Goal: Information Seeking & Learning: Check status

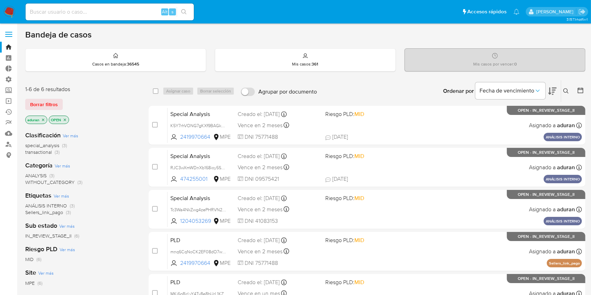
click at [581, 89] on icon at bounding box center [580, 90] width 7 height 7
click at [581, 93] on icon at bounding box center [581, 91] width 6 height 6
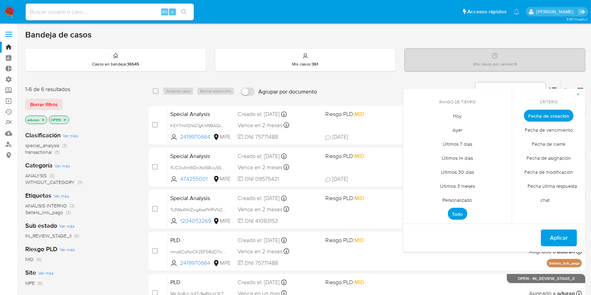
click at [546, 145] on span "Fecha de cierre" at bounding box center [549, 144] width 48 height 14
click at [451, 201] on span "Personalizado" at bounding box center [458, 200] width 45 height 14
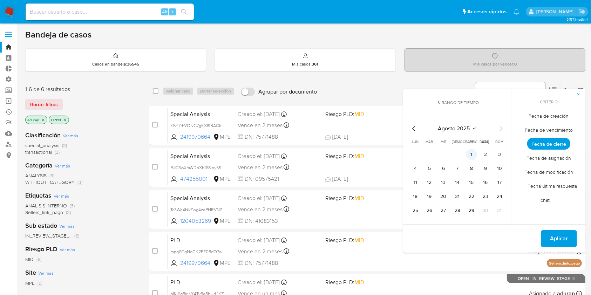
click at [471, 155] on button "1" at bounding box center [471, 154] width 11 height 11
click at [477, 213] on td "29" at bounding box center [471, 210] width 11 height 11
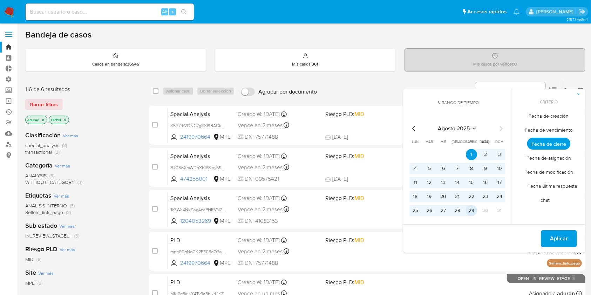
click at [474, 211] on button "29" at bounding box center [471, 210] width 11 height 11
click at [558, 241] on span "Aplicar" at bounding box center [559, 238] width 18 height 15
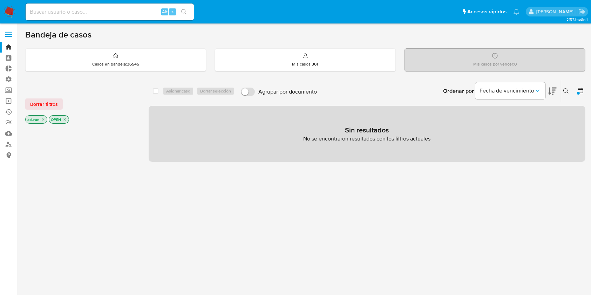
click at [43, 119] on icon "close-filter" at bounding box center [43, 120] width 2 height 2
click at [43, 119] on icon "close-filter" at bounding box center [41, 119] width 4 height 4
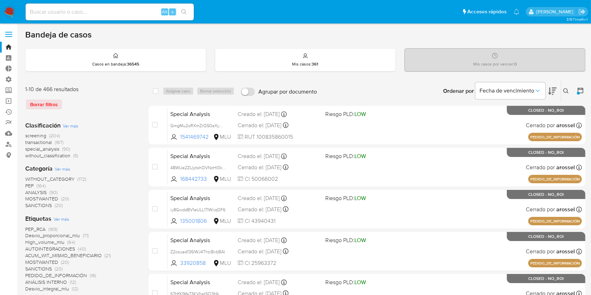
scroll to position [258, 0]
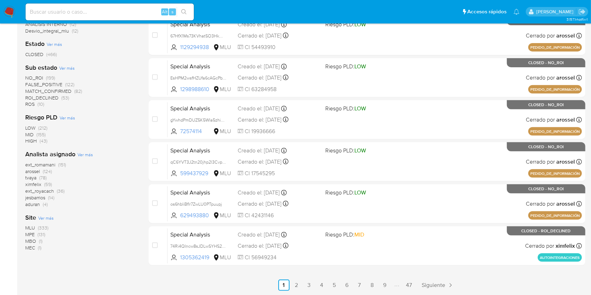
drag, startPoint x: 61, startPoint y: 184, endPoint x: 34, endPoint y: 183, distance: 27.0
click at [29, 183] on div "ext_romamani (151) arossel (124) tvaya (78) ximfelix (59) ext_royacach (36) jes…" at bounding box center [81, 185] width 112 height 46
click at [114, 187] on div "ext_romamani (151) arossel (124) tvaya (78) ximfelix (59) ext_royacach (36) jes…" at bounding box center [81, 185] width 112 height 46
click at [13, 11] on img at bounding box center [10, 12] width 12 height 12
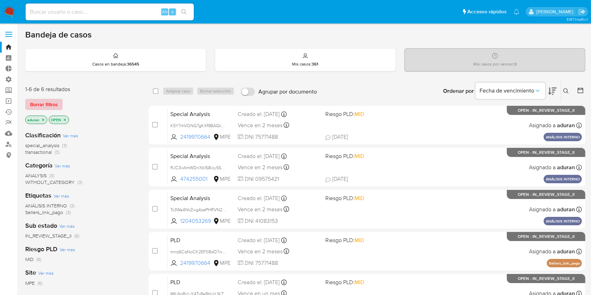
click at [46, 102] on span "Borrar filtros" at bounding box center [44, 105] width 28 height 10
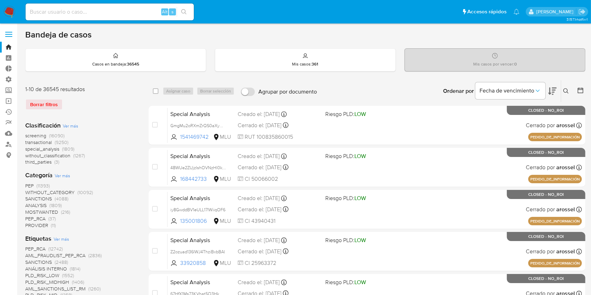
click at [585, 91] on button at bounding box center [581, 91] width 8 height 8
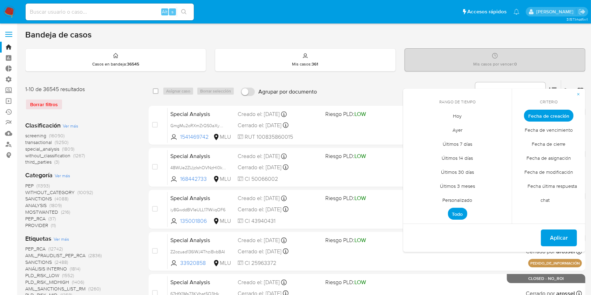
click at [558, 146] on span "Fecha de cierre" at bounding box center [549, 144] width 48 height 14
click at [445, 198] on span "Personalizado" at bounding box center [458, 200] width 45 height 14
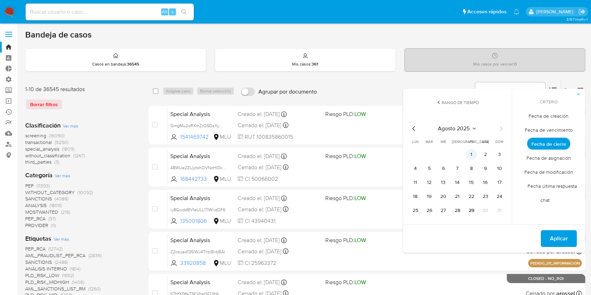
click at [477, 153] on td "1" at bounding box center [471, 154] width 11 height 11
click at [476, 153] on button "1" at bounding box center [471, 154] width 11 height 11
click at [471, 217] on div "agosto 2025 agosto 2025 lun lunes mar martes mié miércoles jue jueves vie viern…" at bounding box center [458, 169] width 112 height 111
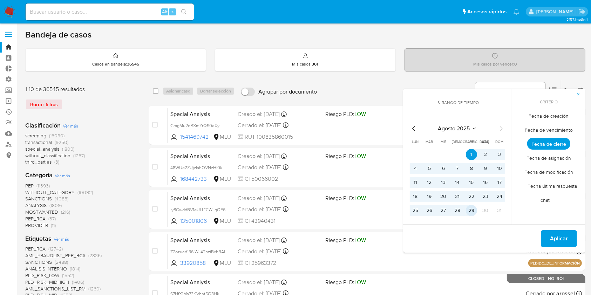
click at [471, 213] on button "29" at bounding box center [471, 210] width 11 height 11
click at [564, 234] on span "Aplicar" at bounding box center [559, 238] width 18 height 15
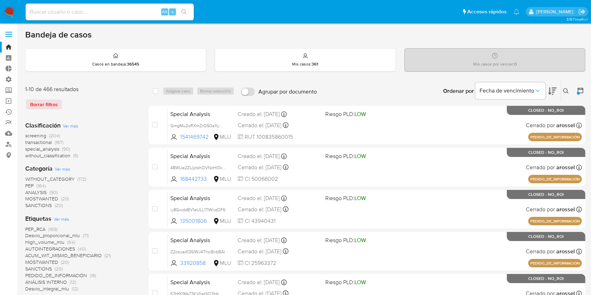
click at [69, 123] on div "Clasificación Ver más screening (204) transactional (167) special_analysis (90)…" at bounding box center [81, 140] width 112 height 38
click at [66, 125] on span "Ver más" at bounding box center [70, 126] width 15 height 6
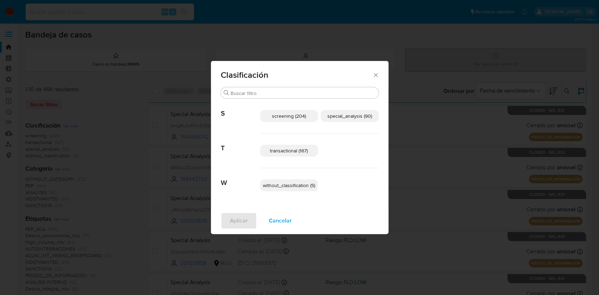
click at [333, 118] on span "special_analysis (90)" at bounding box center [349, 116] width 45 height 7
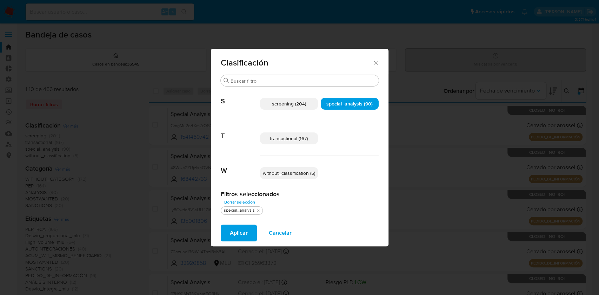
click at [289, 139] on span "transactional (167)" at bounding box center [289, 138] width 38 height 7
click at [247, 237] on button "Aplicar" at bounding box center [239, 233] width 36 height 17
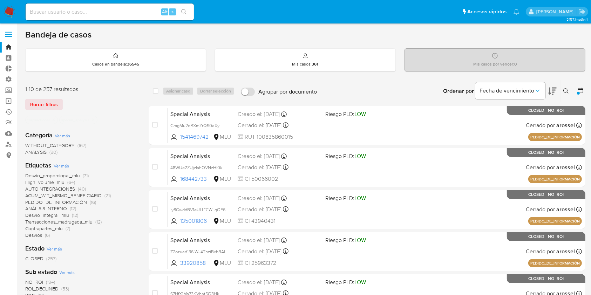
click at [54, 120] on icon "close-filter" at bounding box center [54, 120] width 4 height 4
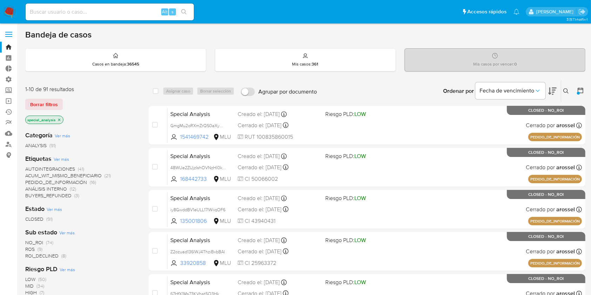
click at [58, 120] on icon "close-filter" at bounding box center [59, 120] width 4 height 4
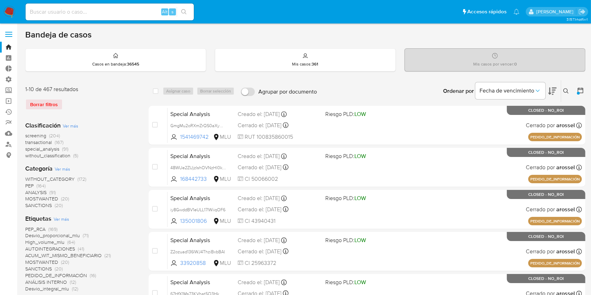
click at [36, 134] on span "screening" at bounding box center [35, 135] width 21 height 7
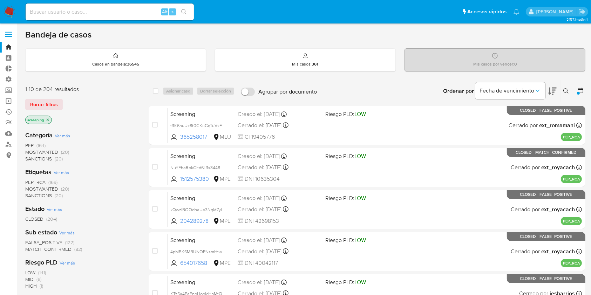
click at [48, 120] on icon "close-filter" at bounding box center [48, 120] width 4 height 4
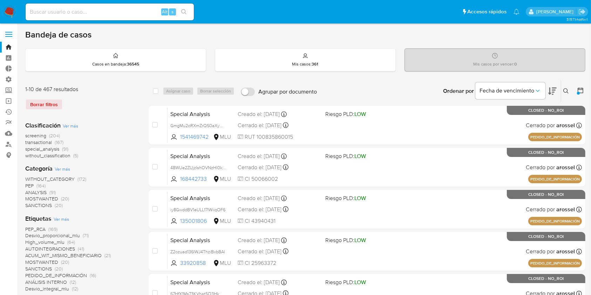
click at [46, 155] on span "without_classification" at bounding box center [47, 155] width 45 height 7
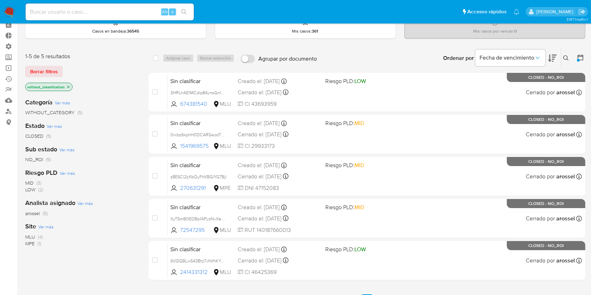
scroll to position [47, 0]
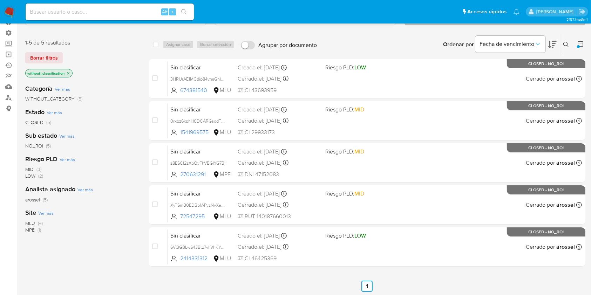
click at [69, 72] on icon "close-filter" at bounding box center [68, 73] width 4 height 4
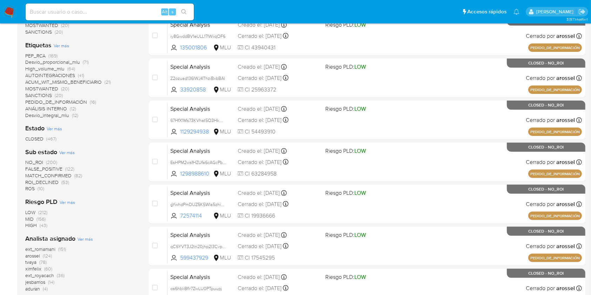
scroll to position [187, 0]
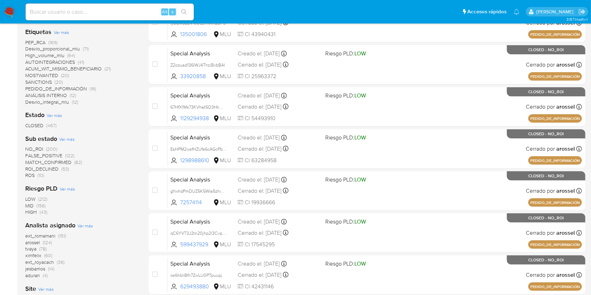
click at [37, 277] on span "aduran" at bounding box center [32, 275] width 15 height 7
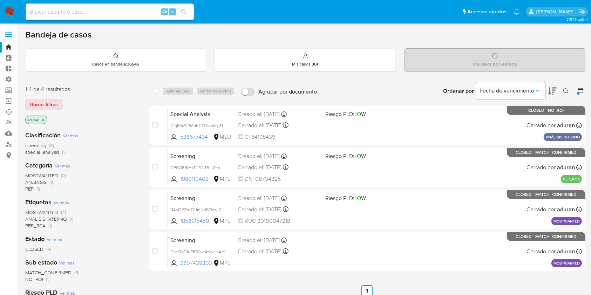
click at [10, 10] on img at bounding box center [10, 12] width 12 height 12
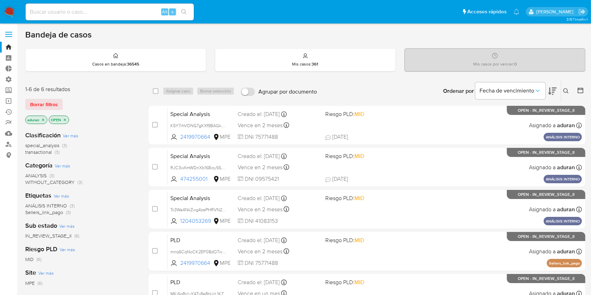
click at [9, 6] on img at bounding box center [10, 12] width 12 height 12
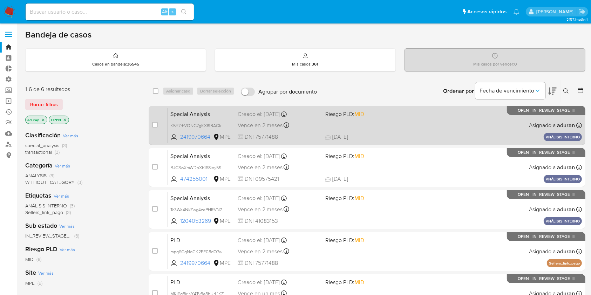
click at [424, 137] on span "15/08/2025 15/08/2025 14:26" at bounding box center [409, 137] width 169 height 8
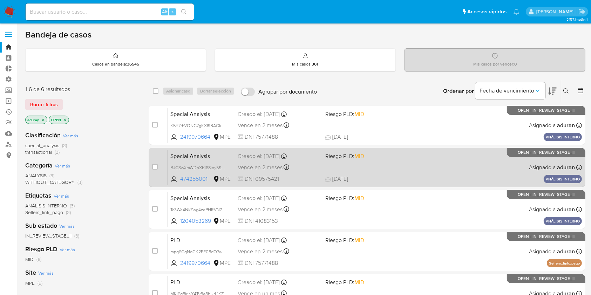
click at [406, 157] on span "Riesgo PLD: MID" at bounding box center [366, 155] width 82 height 9
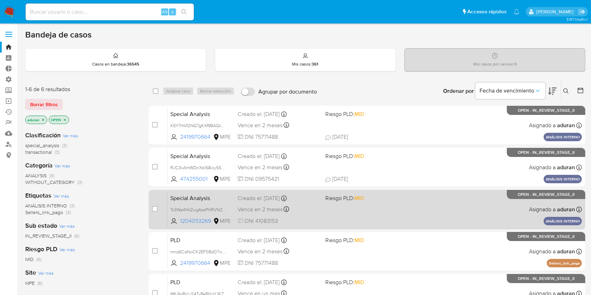
click at [387, 198] on span "Riesgo PLD: MID" at bounding box center [366, 197] width 82 height 9
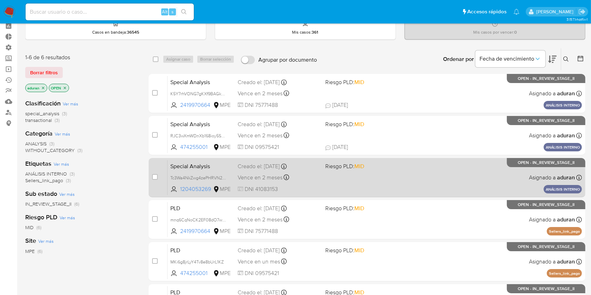
scroll to position [47, 0]
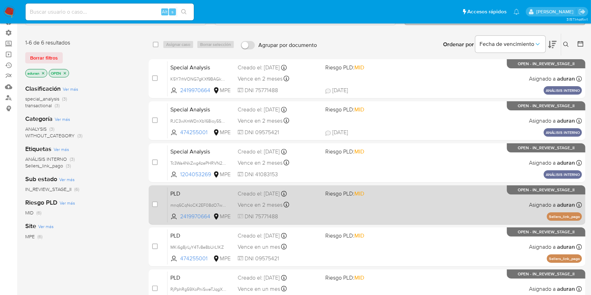
click at [384, 202] on div "PLD mnq6CqNoCK2EF08dO7w9z9ZD 2419970664 MPE Riesgo PLD: MID Creado el: 12/08/20…" at bounding box center [375, 204] width 415 height 35
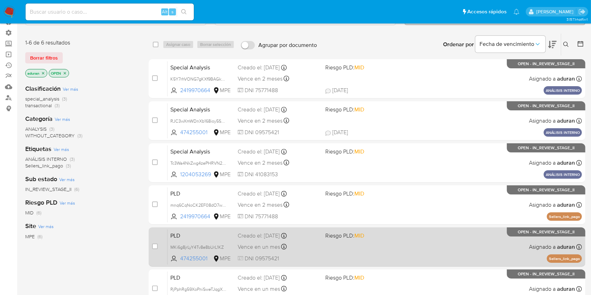
click at [373, 236] on span "Riesgo PLD: MID" at bounding box center [366, 235] width 82 height 9
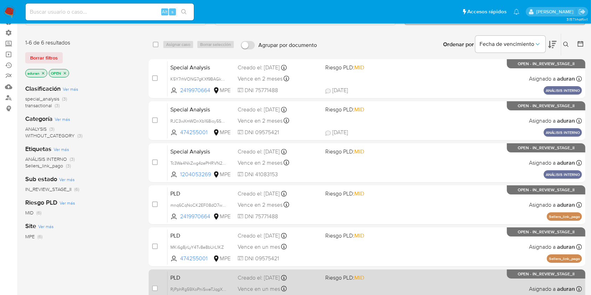
click at [377, 274] on span "Riesgo PLD: MID" at bounding box center [366, 277] width 82 height 9
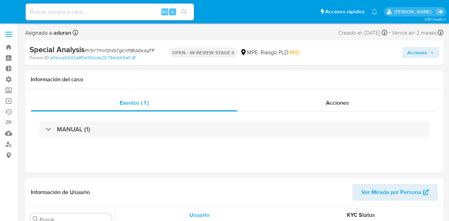
select select "10"
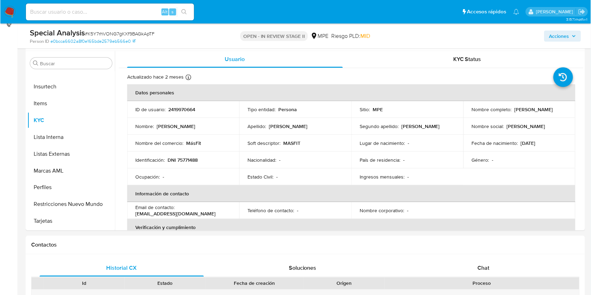
scroll to position [140, 0]
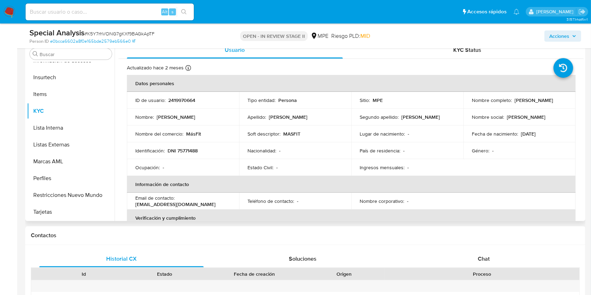
drag, startPoint x: 543, startPoint y: 117, endPoint x: 538, endPoint y: 117, distance: 5.3
click at [449, 117] on div "Nombre social : [PERSON_NAME]" at bounding box center [519, 117] width 95 height 6
click at [449, 112] on td "Nombre social : [PERSON_NAME]" at bounding box center [520, 117] width 112 height 17
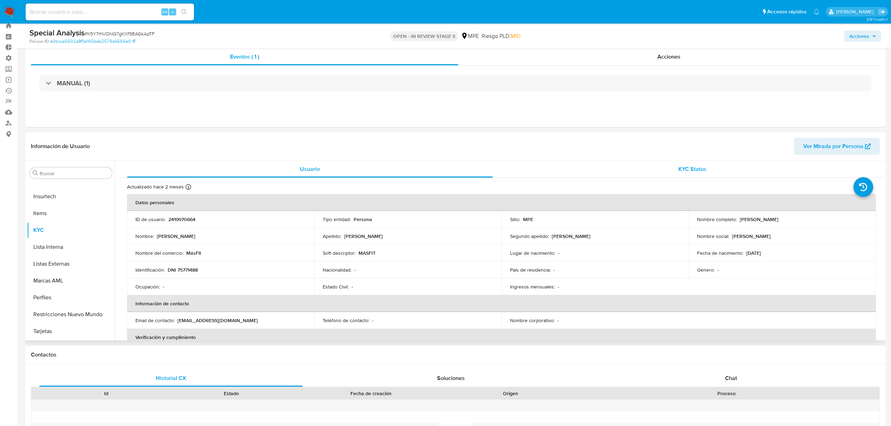
scroll to position [0, 0]
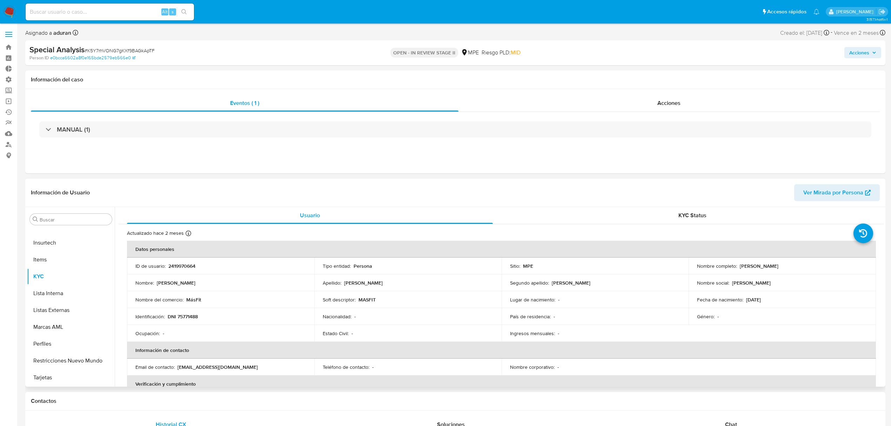
drag, startPoint x: 823, startPoint y: 267, endPoint x: 761, endPoint y: 267, distance: 62.4
click at [449, 221] on div "Nombre completo : Gonzalo Gabriel Henostroza Palomares" at bounding box center [782, 266] width 170 height 6
click at [449, 221] on p "Gonzalo Gabriel Henostroza Palomares" at bounding box center [759, 266] width 39 height 6
click at [449, 105] on div "Acciones" at bounding box center [669, 103] width 422 height 17
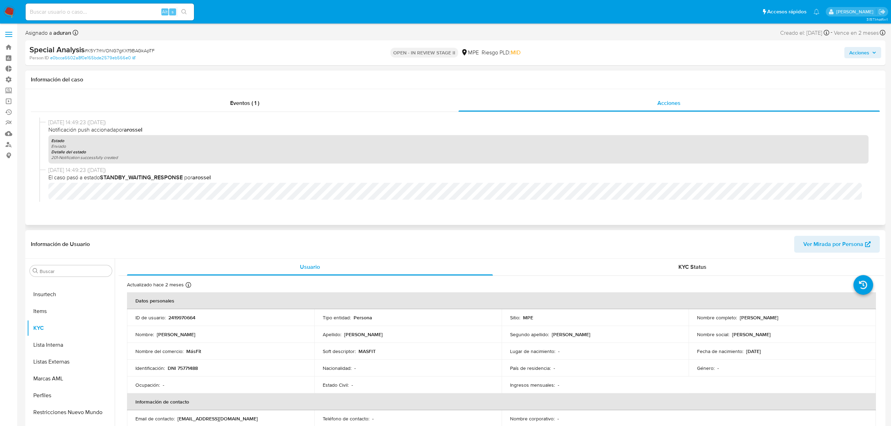
scroll to position [234, 0]
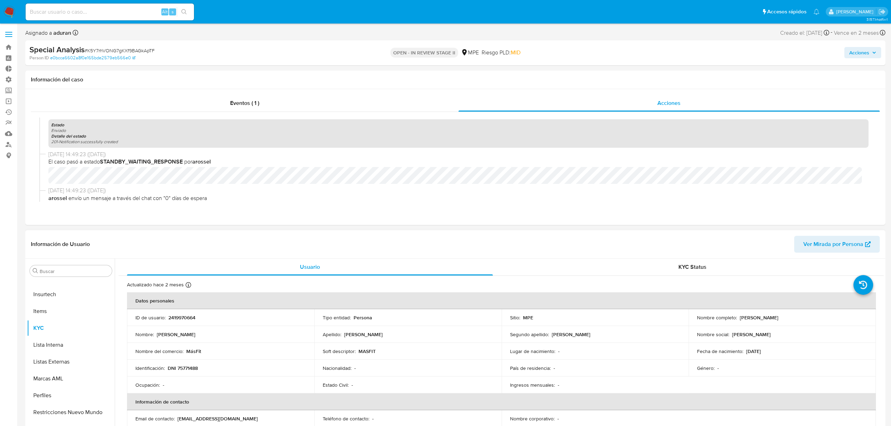
drag, startPoint x: 829, startPoint y: 315, endPoint x: 732, endPoint y: 321, distance: 97.6
click at [449, 221] on td "Nombre completo : Gonzalo Gabriel Henostroza Palomares" at bounding box center [781, 317] width 187 height 17
copy div "Gonzalo Gabriel Henostroza Palomares"
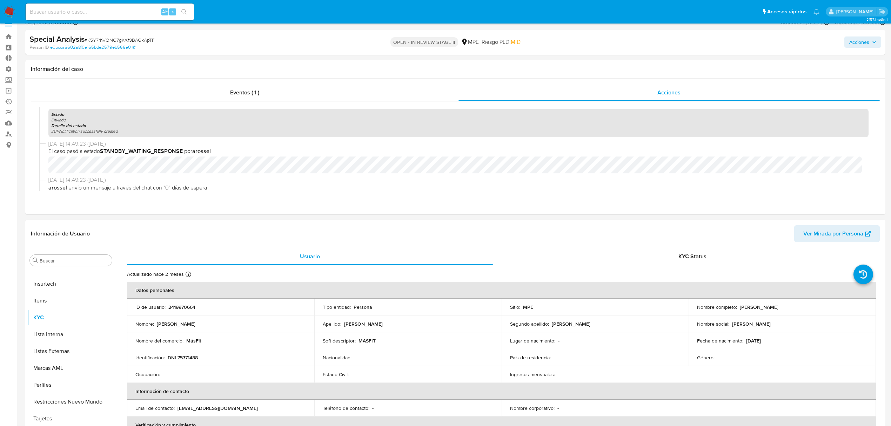
scroll to position [47, 0]
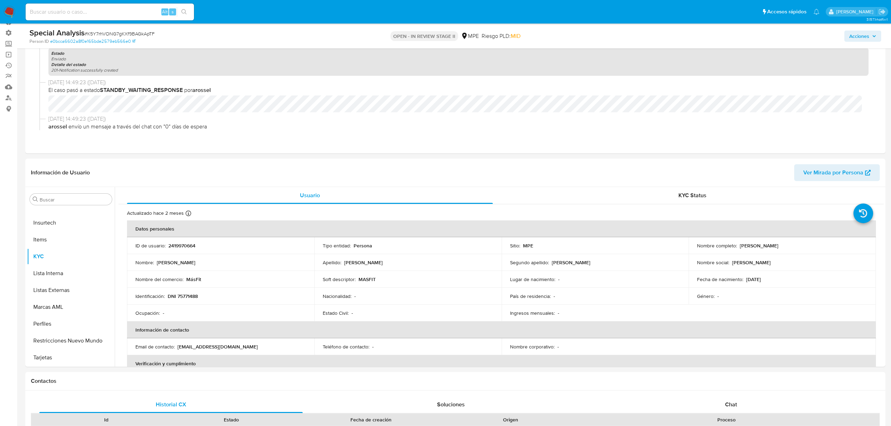
click at [449, 29] on div "Acciones" at bounding box center [740, 36] width 282 height 16
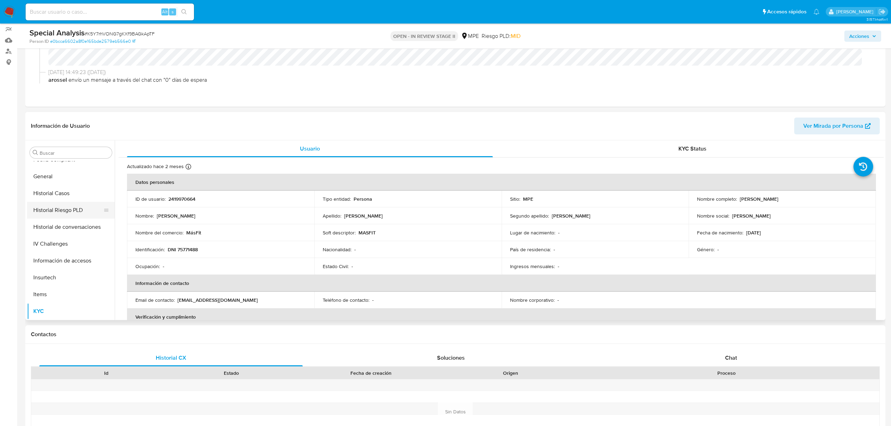
scroll to position [156, 0]
click at [66, 221] on button "Historial Casos" at bounding box center [68, 232] width 82 height 17
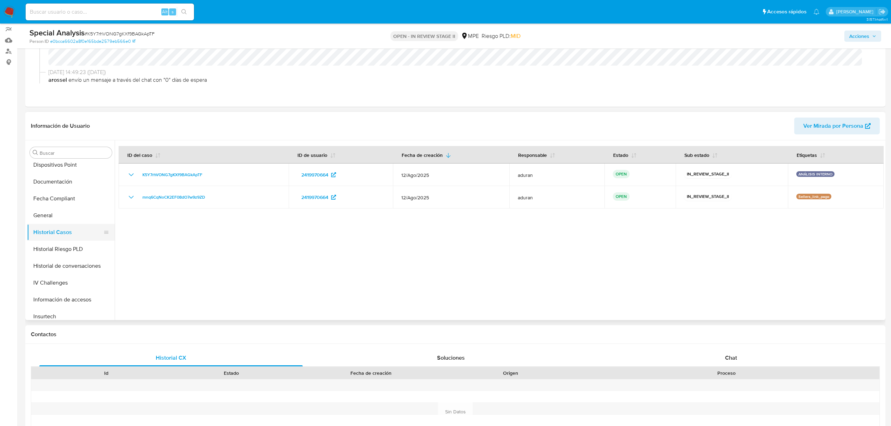
click at [66, 221] on button "Historial Casos" at bounding box center [68, 232] width 82 height 17
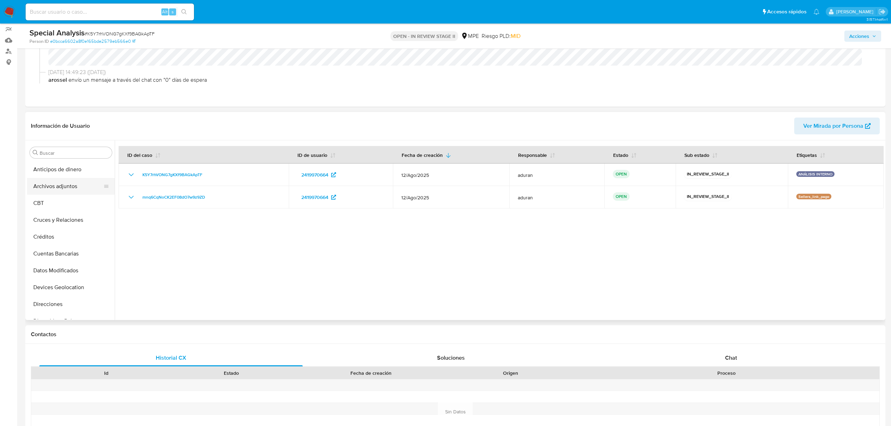
click at [64, 186] on button "Archivos adjuntos" at bounding box center [68, 186] width 82 height 17
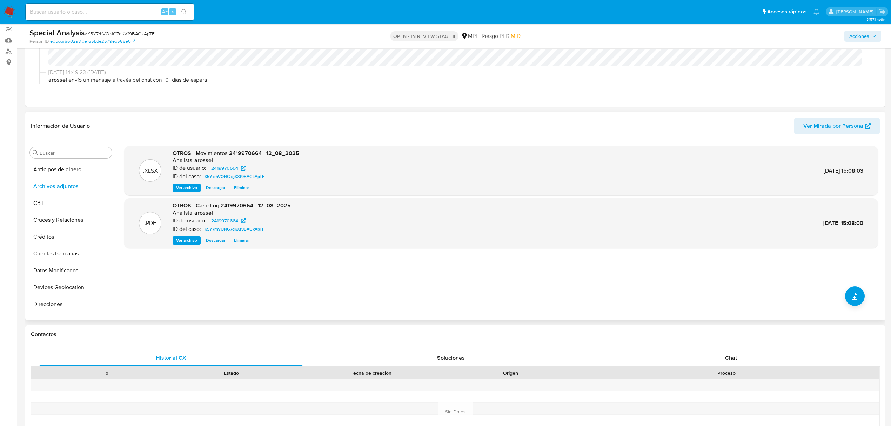
click at [219, 221] on span "Descargar" at bounding box center [215, 240] width 19 height 7
click at [57, 221] on button "KYC" at bounding box center [68, 225] width 82 height 17
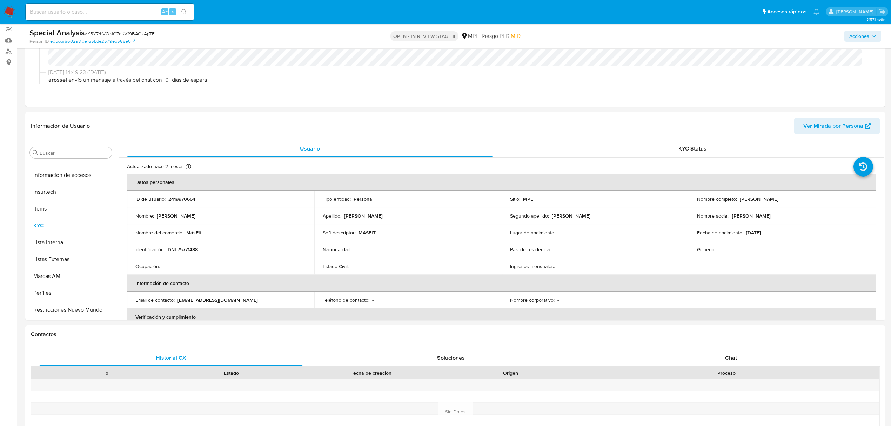
click at [134, 32] on span "# K5Y7rhVONG7gKXf9BAGkApTF" at bounding box center [120, 33] width 70 height 7
copy span "K5Y7rhVONG7gKXf9BAGkApTF"
drag, startPoint x: 830, startPoint y: 199, endPoint x: 738, endPoint y: 199, distance: 91.5
click at [449, 199] on div "Nombre completo : Gonzalo Gabriel Henostroza Palomares" at bounding box center [782, 199] width 170 height 6
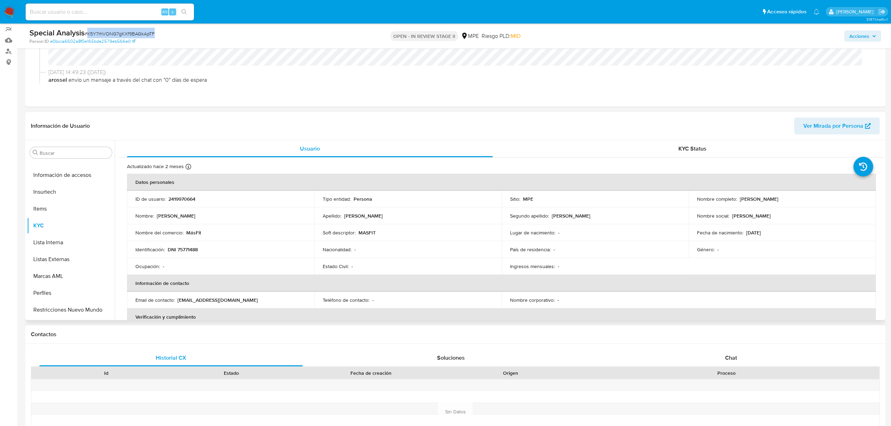
copy p "Gonzalo Gabriel Henostroza Palomares"
click at [449, 34] on span "Acciones" at bounding box center [862, 36] width 27 height 10
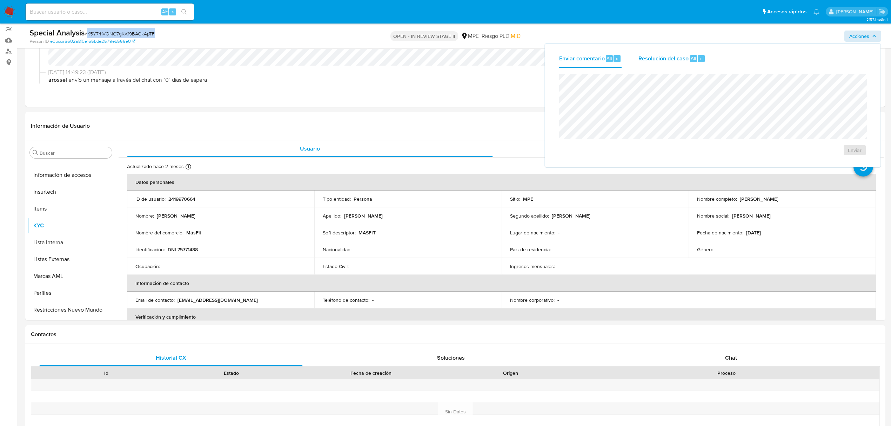
click at [449, 66] on div "Resolución del caso Alt r" at bounding box center [671, 58] width 67 height 18
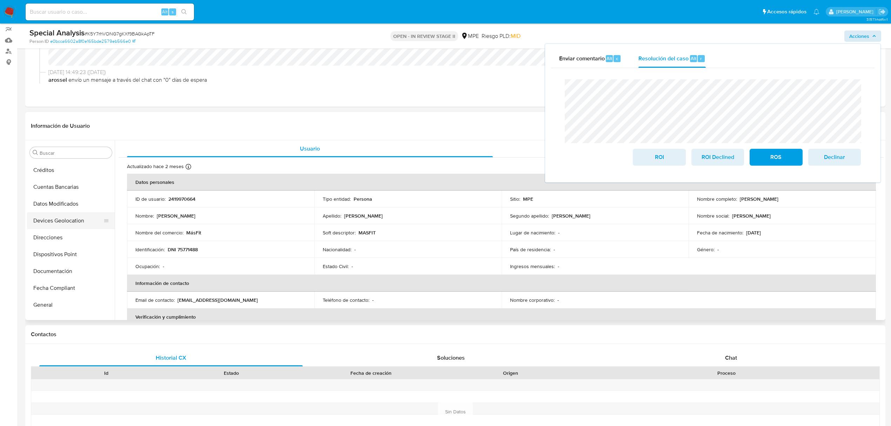
scroll to position [47, 0]
click at [56, 221] on button "Dispositivos Point" at bounding box center [68, 274] width 82 height 17
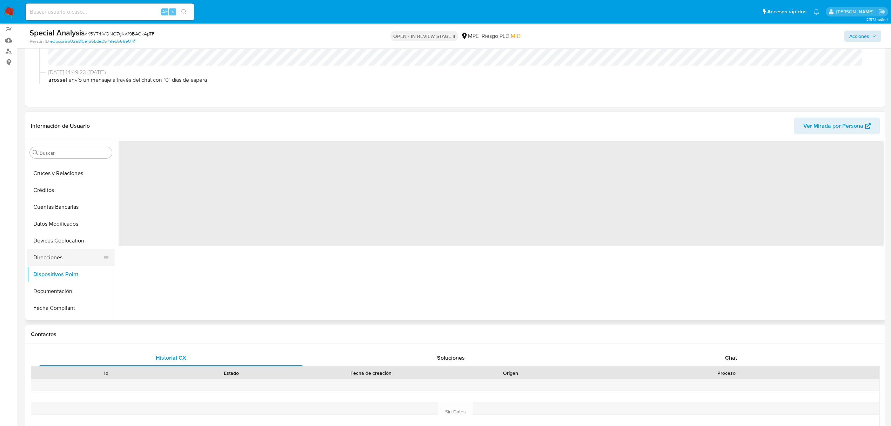
click at [48, 221] on button "Direcciones" at bounding box center [68, 257] width 82 height 17
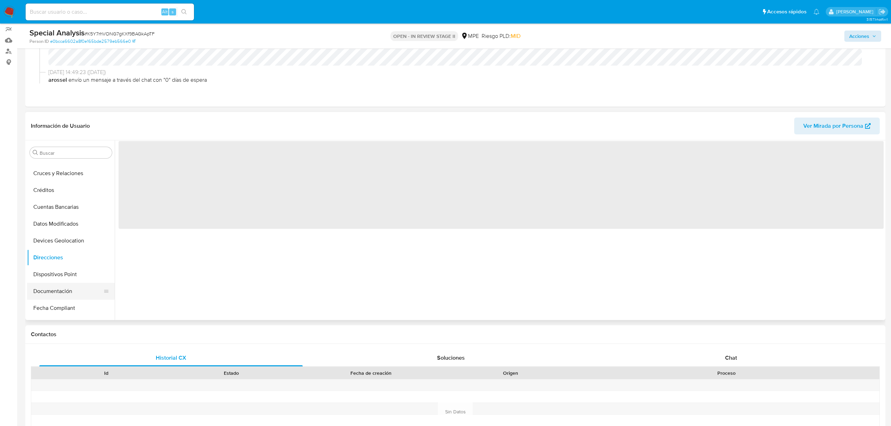
click at [56, 221] on button "Documentación" at bounding box center [68, 291] width 82 height 17
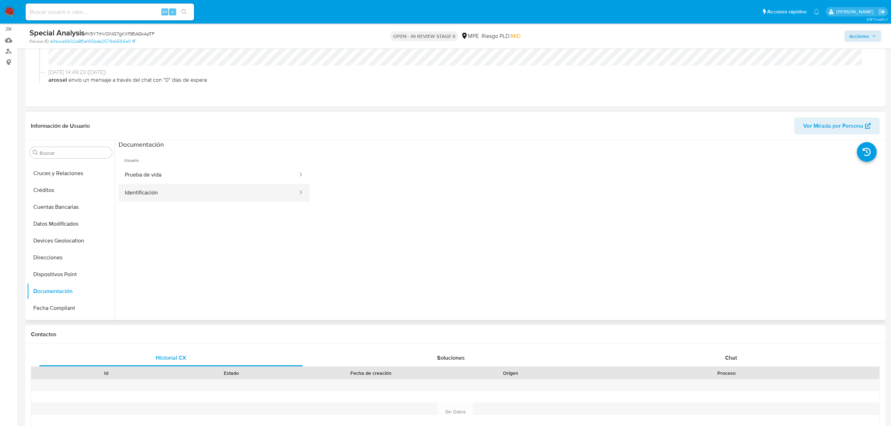
click at [166, 195] on button "Identificación" at bounding box center [209, 193] width 180 height 18
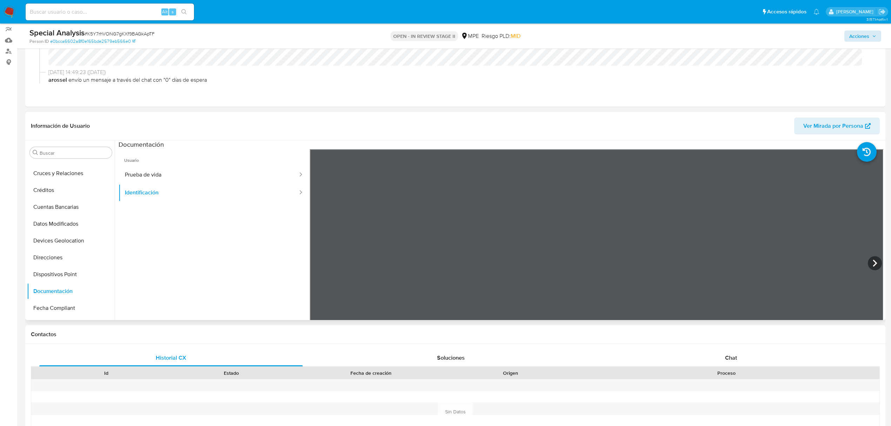
scroll to position [0, 0]
click at [201, 173] on button "Prueba de vida" at bounding box center [209, 175] width 180 height 18
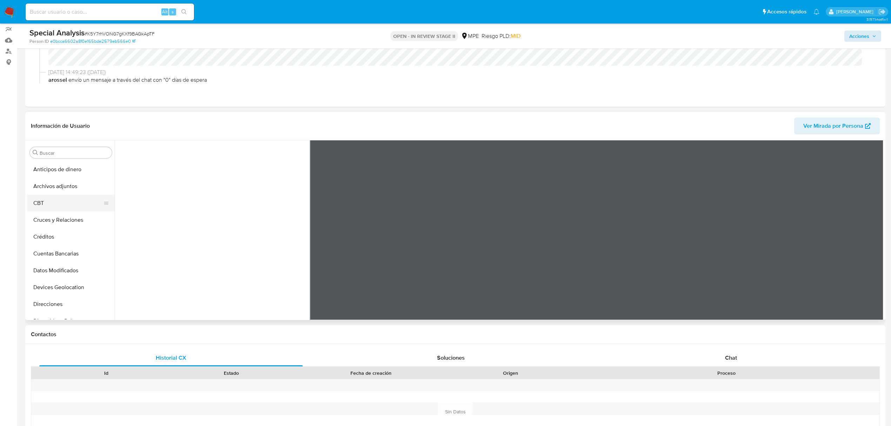
click at [70, 195] on button "CBT" at bounding box center [68, 203] width 82 height 17
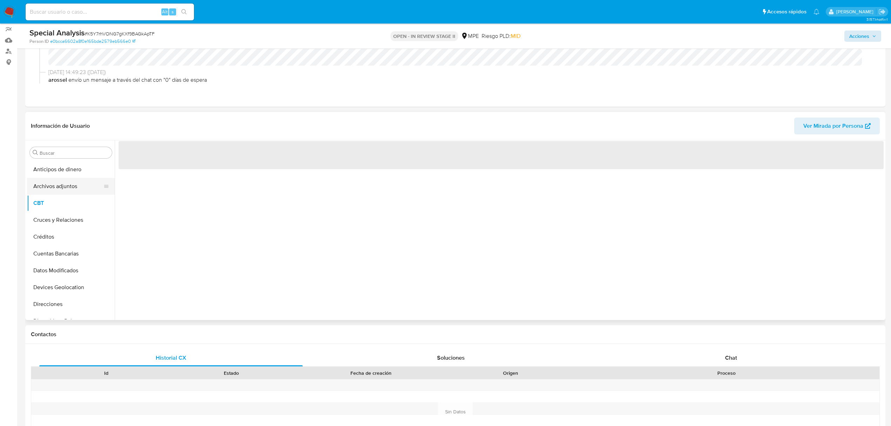
click at [68, 187] on button "Archivos adjuntos" at bounding box center [68, 186] width 82 height 17
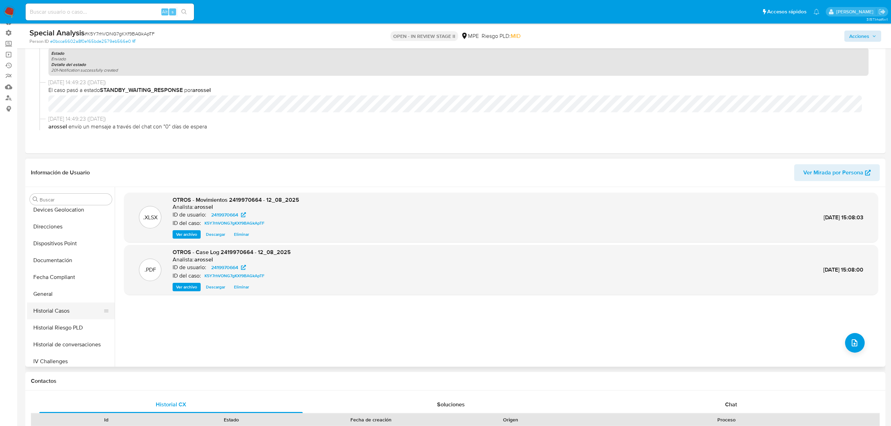
scroll to position [140, 0]
click at [60, 221] on button "General" at bounding box center [68, 277] width 82 height 17
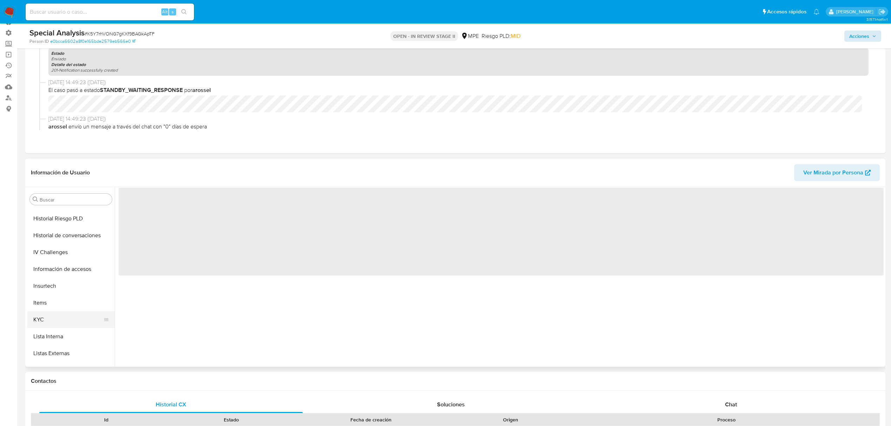
scroll to position [234, 0]
click at [57, 221] on button "KYC" at bounding box center [68, 319] width 82 height 17
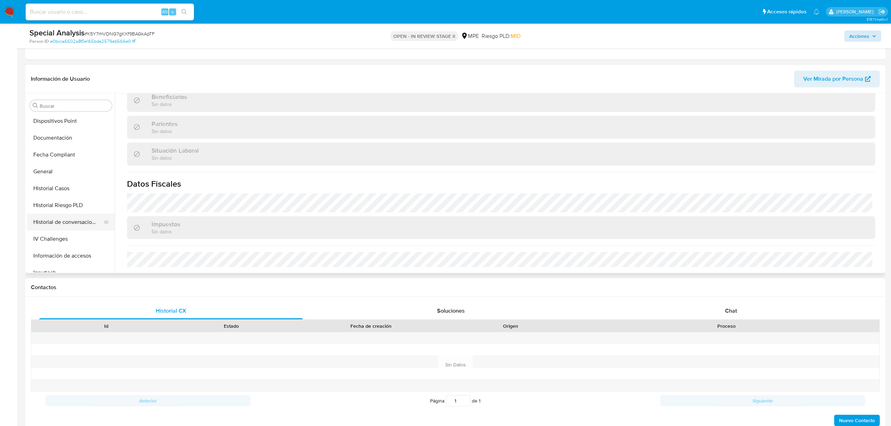
scroll to position [140, 0]
click at [72, 221] on button "Historial de conversaciones" at bounding box center [68, 234] width 82 height 17
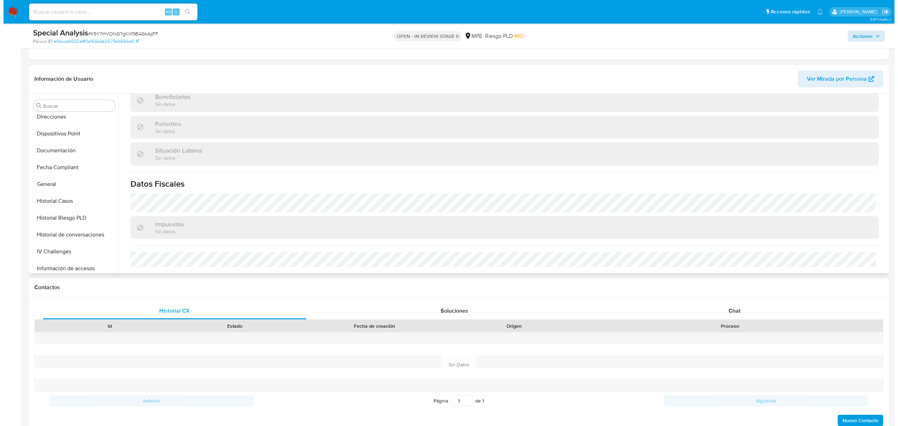
scroll to position [0, 0]
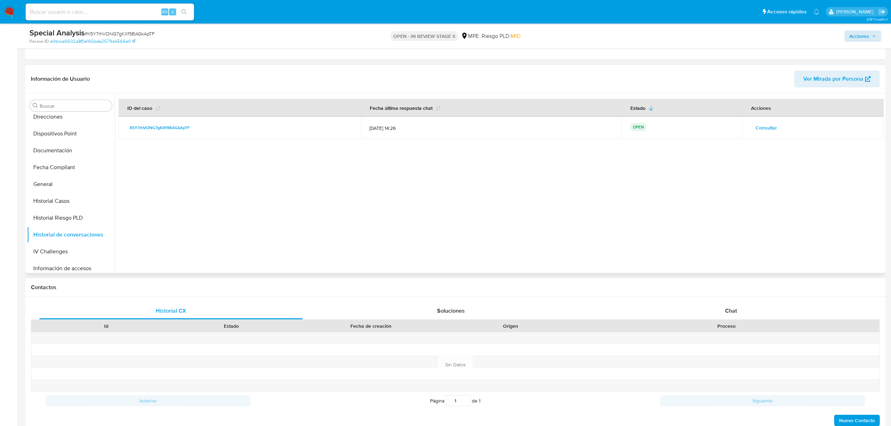
click at [449, 127] on span "Consultar" at bounding box center [765, 128] width 21 height 10
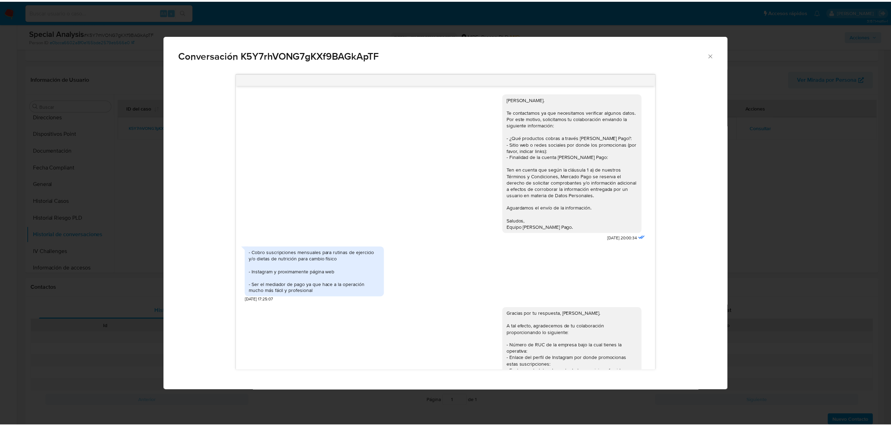
scroll to position [145, 0]
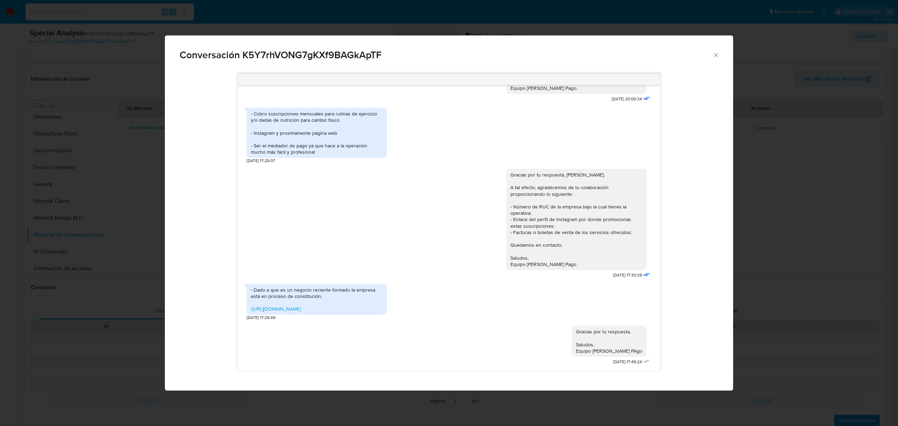
click at [449, 221] on div "Conversación K5Y7rhVONG7gKXf9BAGkApTF Hola, Gonzalo. Te contactamos ya que nece…" at bounding box center [449, 213] width 898 height 426
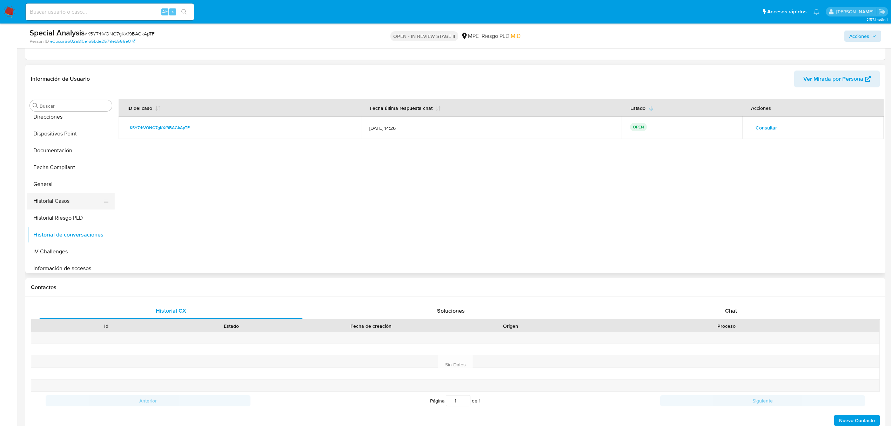
scroll to position [281, 0]
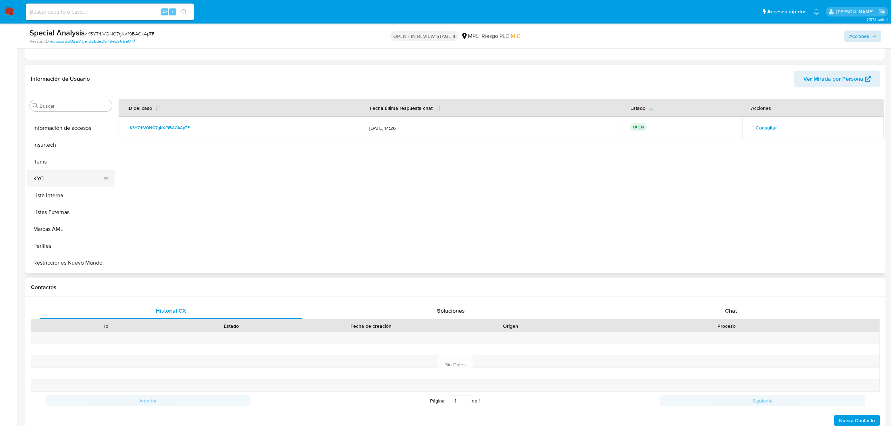
click at [62, 177] on button "KYC" at bounding box center [68, 178] width 82 height 17
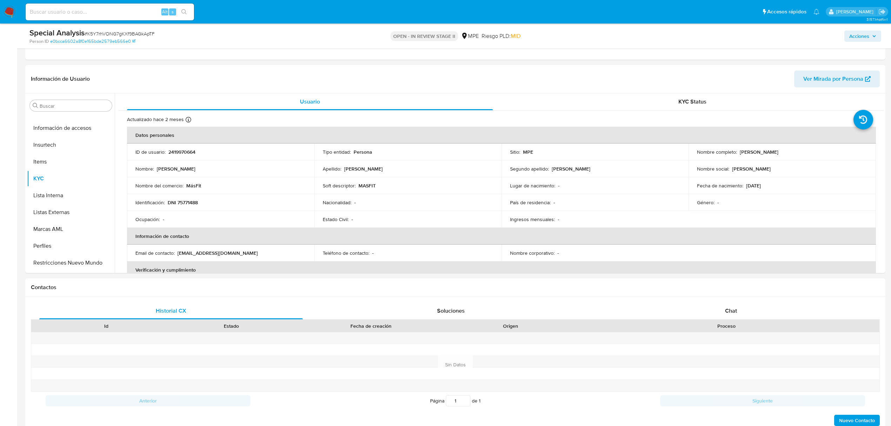
click at [449, 35] on span "Acciones" at bounding box center [862, 36] width 27 height 10
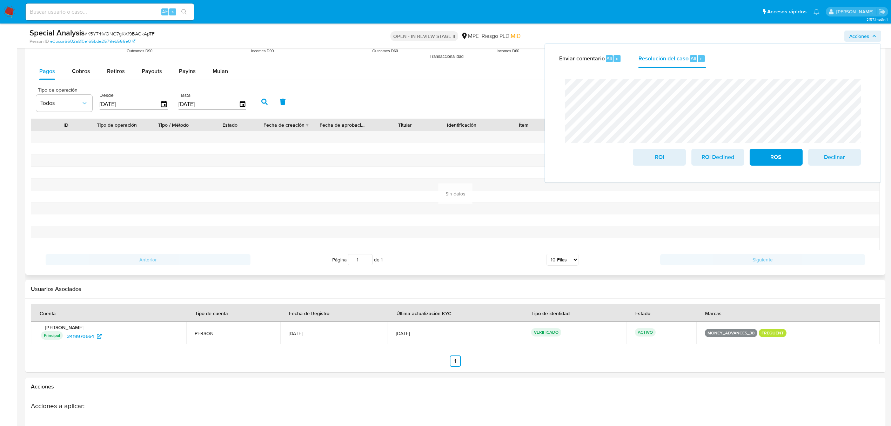
scroll to position [722, 0]
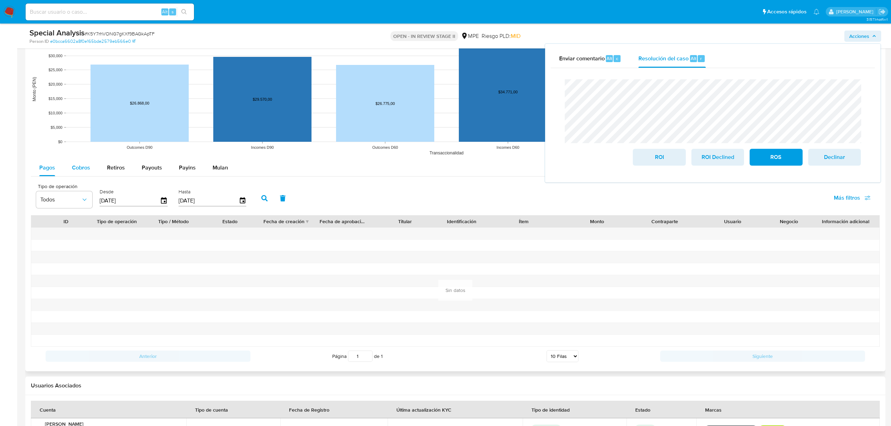
click at [72, 171] on span "Cobros" at bounding box center [81, 167] width 18 height 8
select select "10"
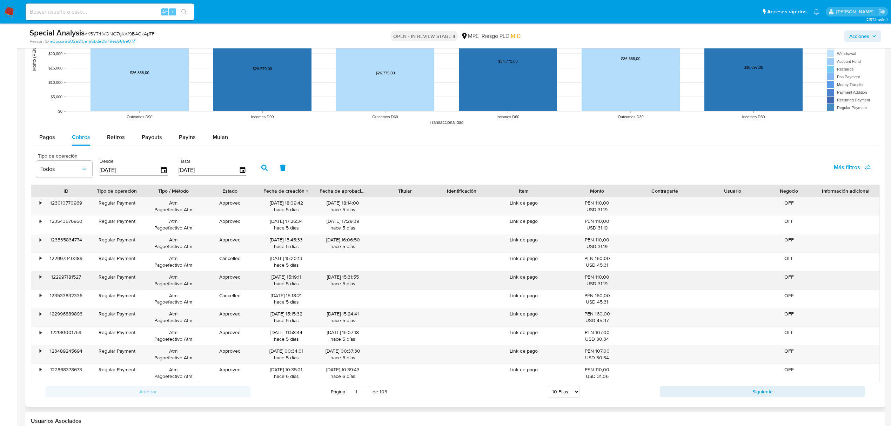
scroll to position [769, 0]
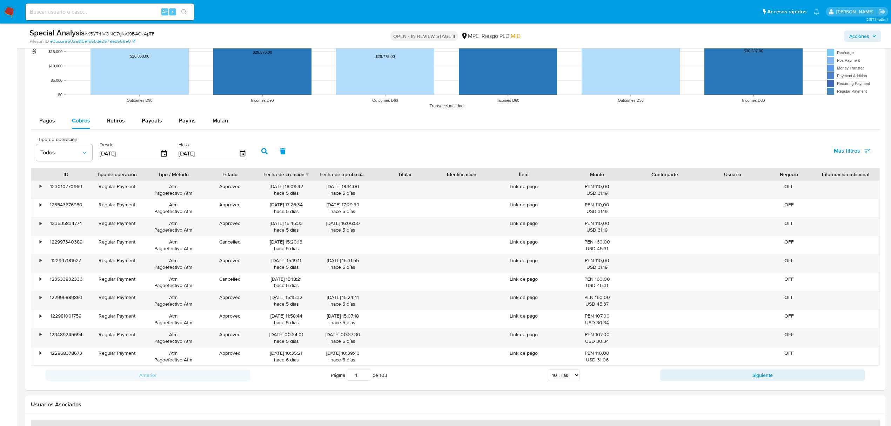
click at [449, 34] on span "Acciones" at bounding box center [859, 36] width 20 height 11
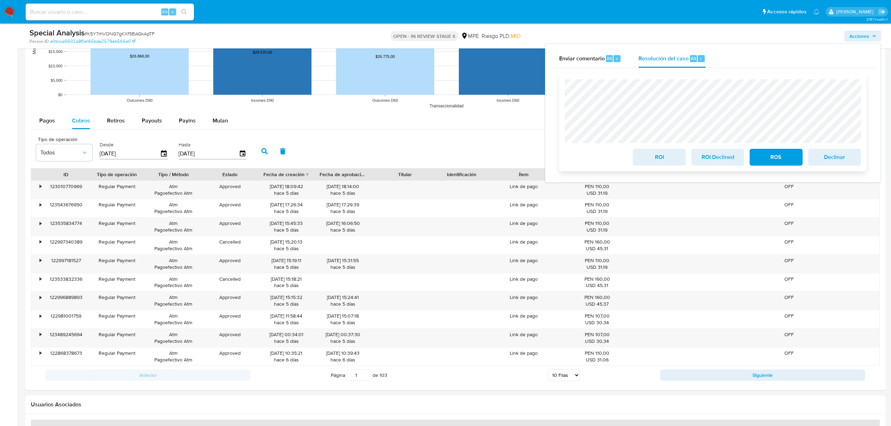
click at [449, 157] on span "ROI" at bounding box center [659, 156] width 34 height 15
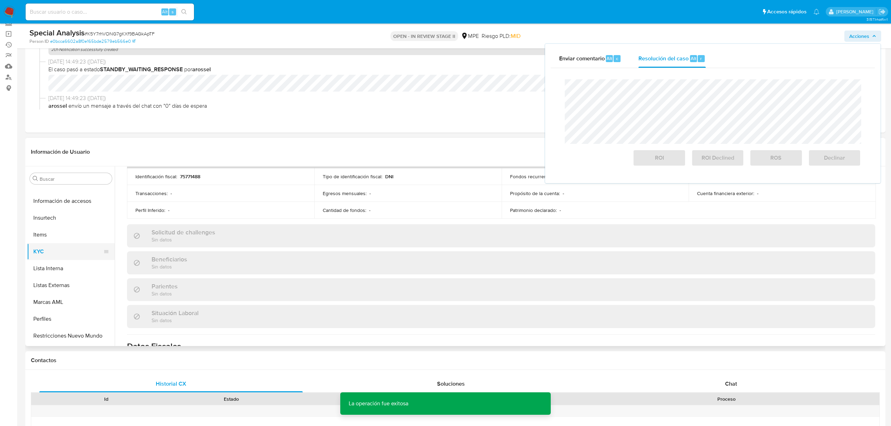
scroll to position [93, 0]
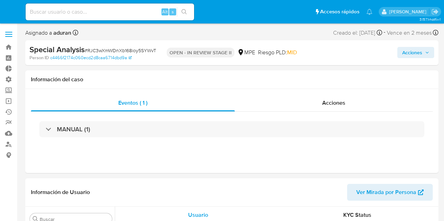
select select "10"
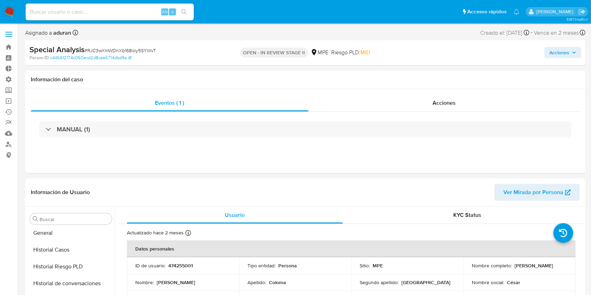
scroll to position [296, 0]
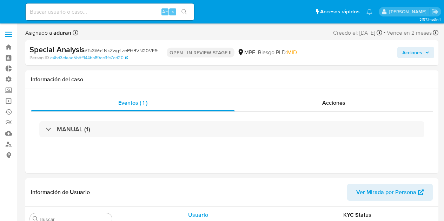
select select "10"
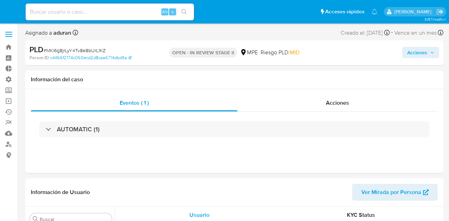
select select "10"
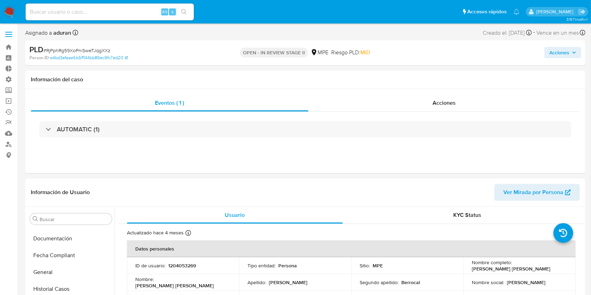
scroll to position [296, 0]
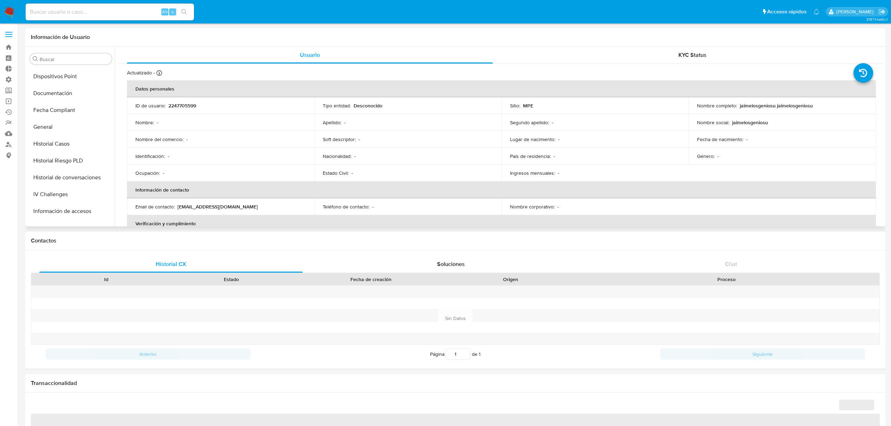
scroll to position [296, 0]
select select "10"
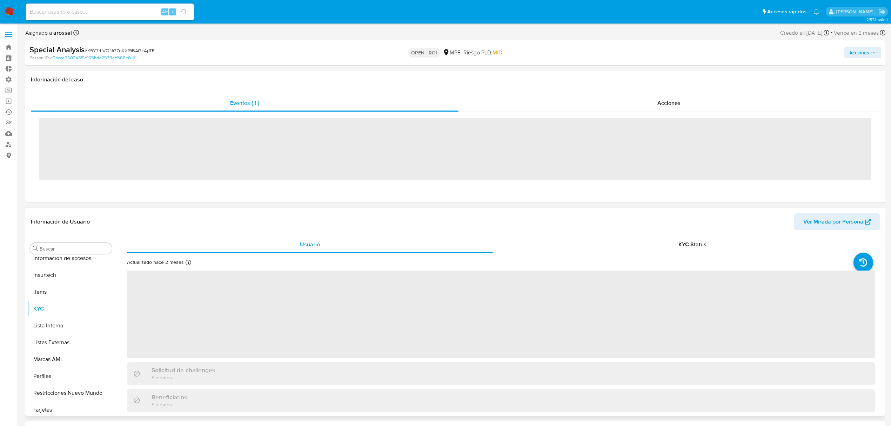
scroll to position [296, 0]
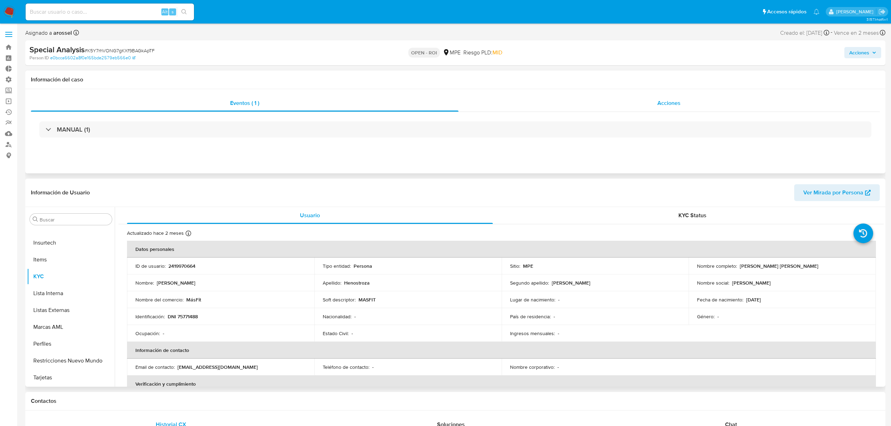
select select "10"
click at [877, 55] on button "Acciones" at bounding box center [862, 52] width 37 height 11
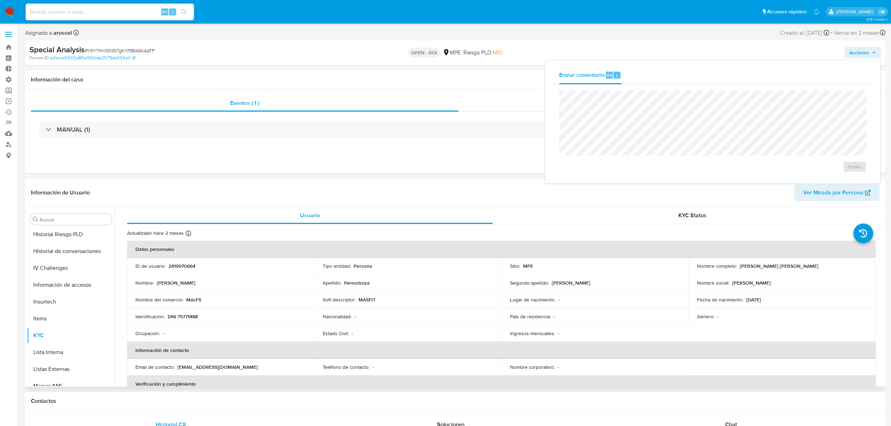
scroll to position [109, 0]
click at [59, 344] on button "Historial Casos" at bounding box center [68, 345] width 82 height 17
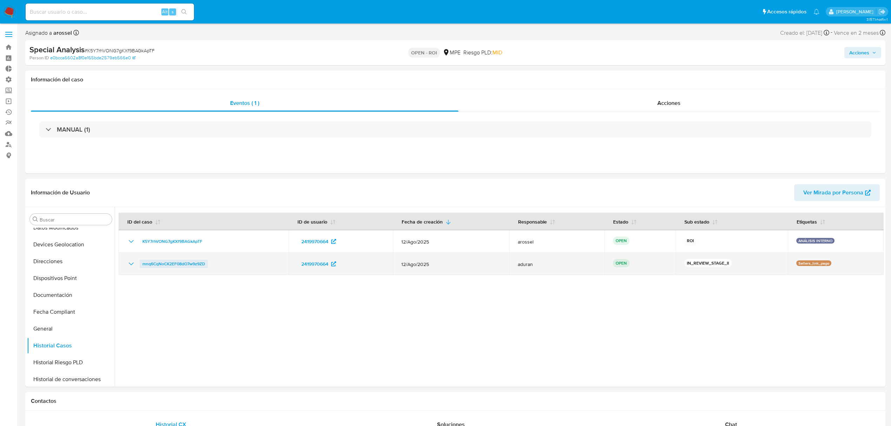
click at [183, 265] on span "mnq6CqNoCK2EF08dO7w9z9ZD" at bounding box center [173, 264] width 63 height 8
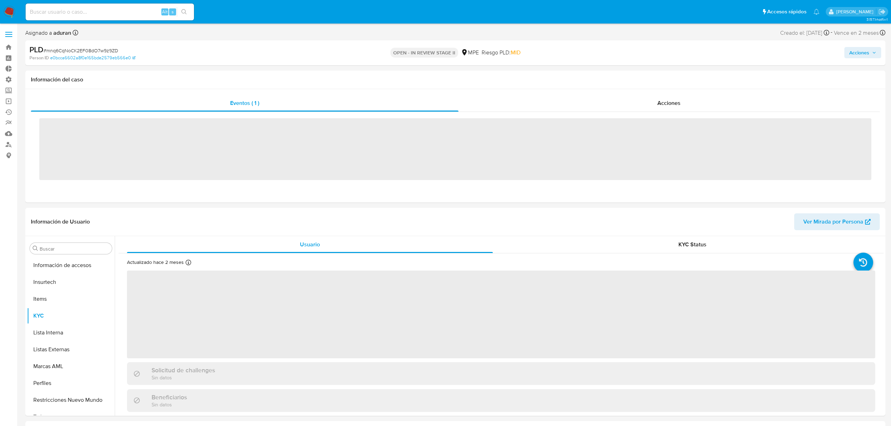
scroll to position [296, 0]
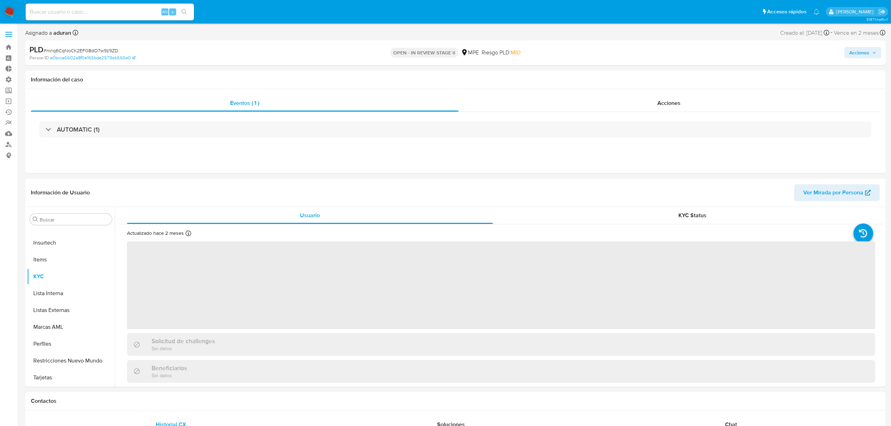
click at [863, 50] on span "Acciones" at bounding box center [859, 52] width 20 height 11
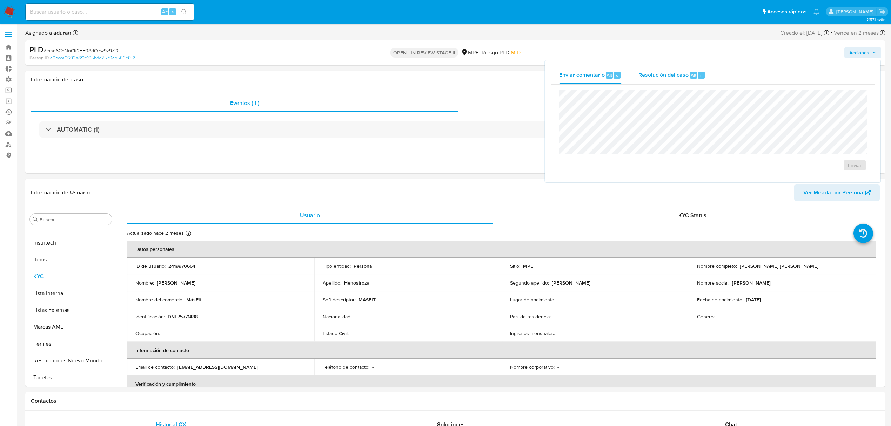
select select "10"
click at [664, 71] on span "Resolución del caso" at bounding box center [663, 75] width 50 height 8
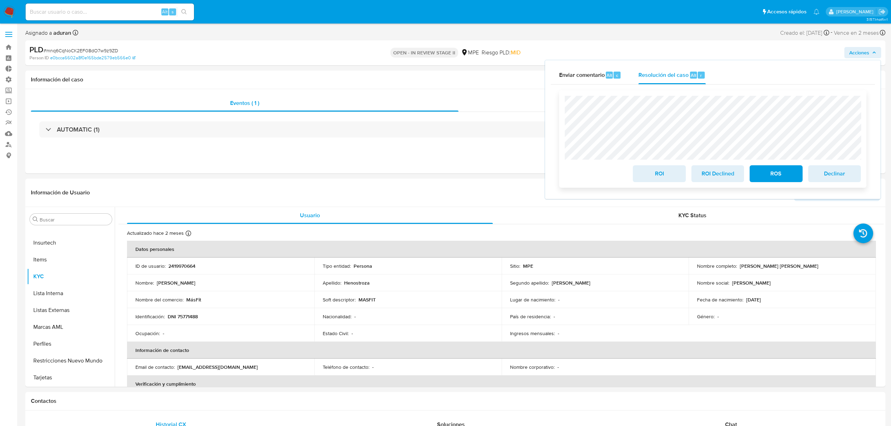
click at [661, 174] on span "ROI" at bounding box center [659, 173] width 34 height 15
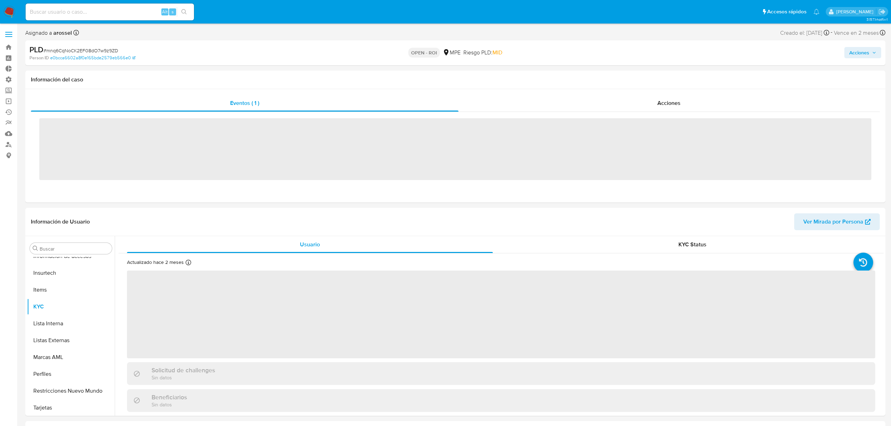
scroll to position [296, 0]
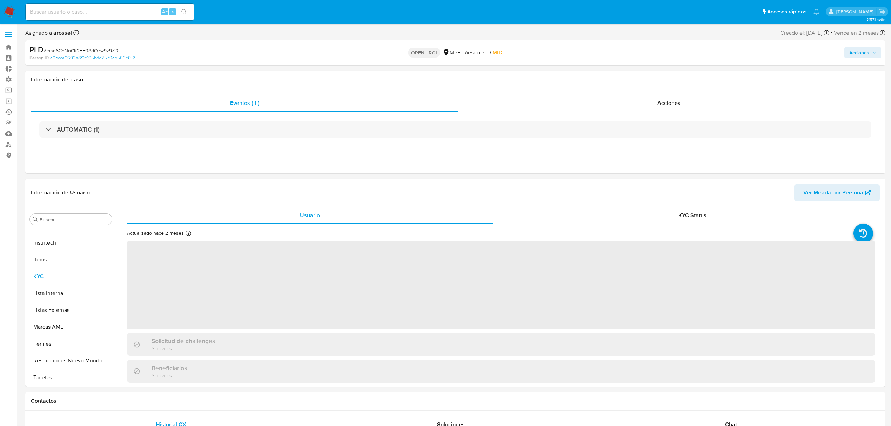
select select "10"
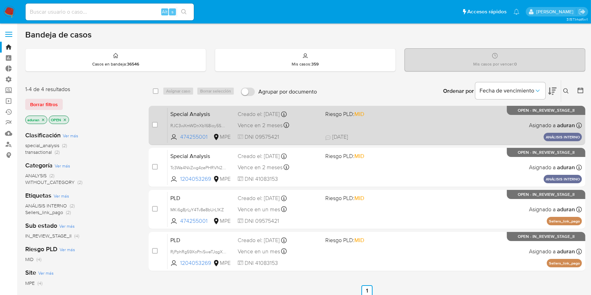
click at [394, 131] on div "Special Analysis RJC3wXmWDnXb168ioy5SYWvT 474255001 MPE Riesgo PLD: MID Creado …" at bounding box center [375, 125] width 415 height 35
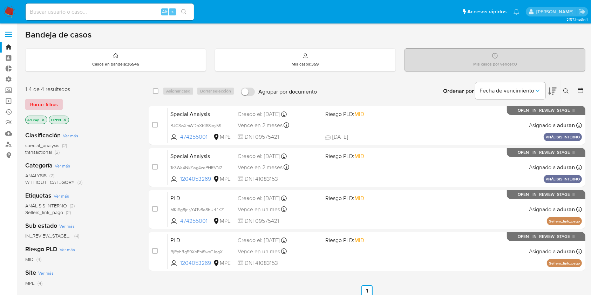
click at [50, 103] on span "Borrar filtros" at bounding box center [44, 105] width 28 height 10
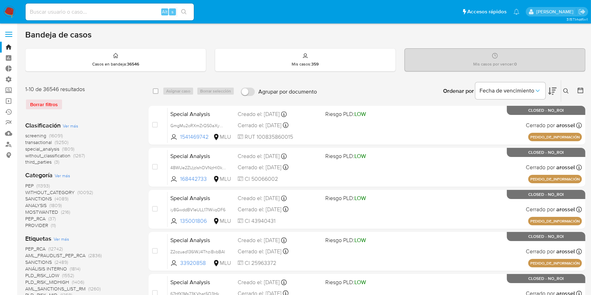
click at [578, 90] on icon at bounding box center [580, 90] width 7 height 7
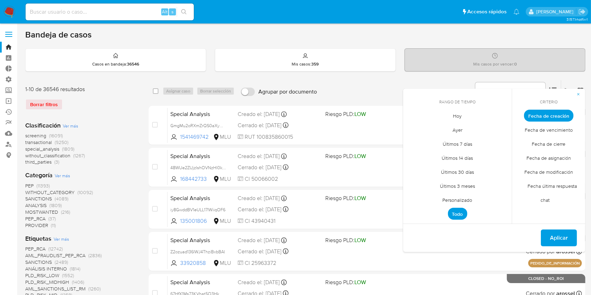
click at [541, 149] on span "Fecha de cierre" at bounding box center [549, 144] width 48 height 14
click at [460, 201] on span "Personalizado" at bounding box center [458, 200] width 45 height 14
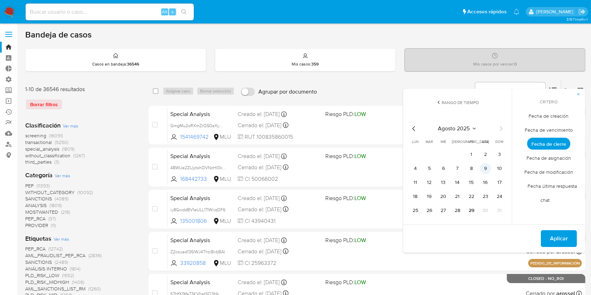
drag, startPoint x: 471, startPoint y: 154, endPoint x: 483, endPoint y: 173, distance: 21.7
click at [471, 155] on button "1" at bounding box center [471, 154] width 11 height 11
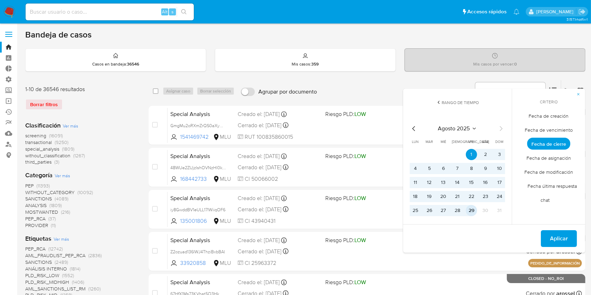
click at [473, 210] on button "29" at bounding box center [471, 210] width 11 height 11
click at [555, 236] on span "Aplicar" at bounding box center [559, 238] width 18 height 15
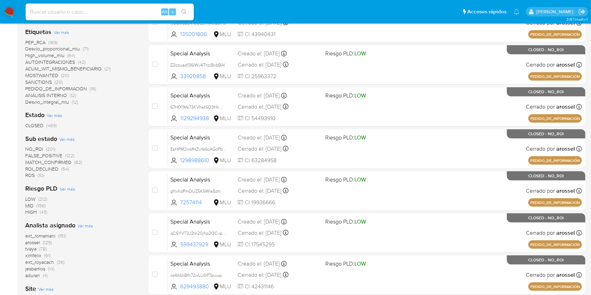
scroll to position [258, 0]
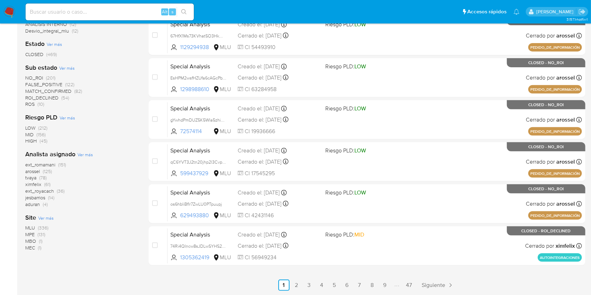
click at [32, 180] on span "tvaya" at bounding box center [30, 177] width 11 height 7
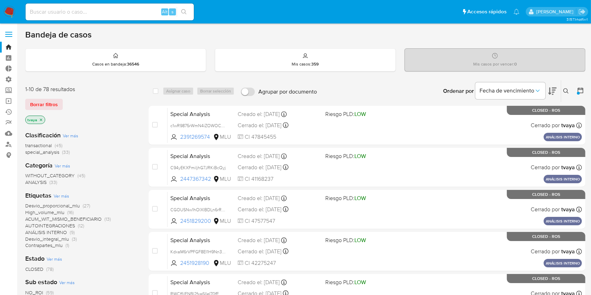
click at [135, 121] on div "tvaya" at bounding box center [81, 121] width 112 height 10
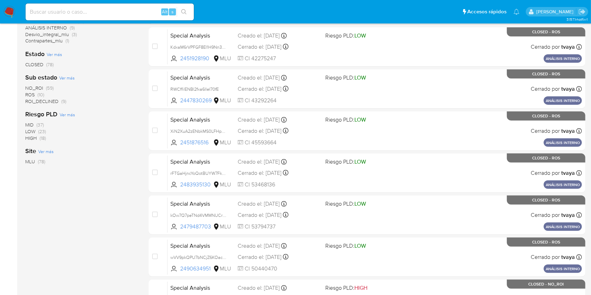
scroll to position [258, 0]
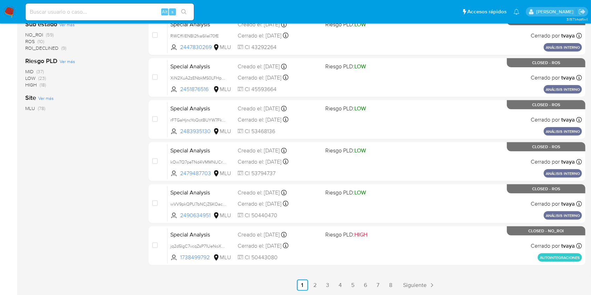
click at [104, 210] on div "1-10 de 78 resultados Borrar filtros tvaya Clasificación Ver más transactional …" at bounding box center [81, 56] width 112 height 469
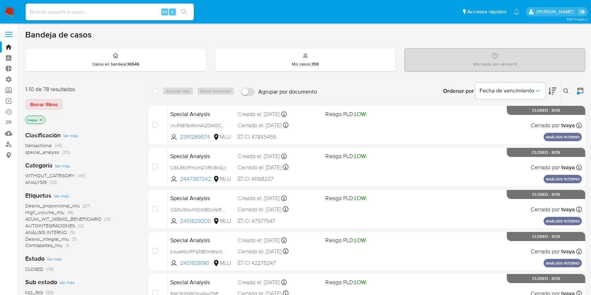
scroll to position [0, 0]
click at [120, 77] on div "Bandeja de casos Casos en bandeja : 36546 Mis casos : 359 Mis casos por vencer …" at bounding box center [305, 289] width 560 height 520
click at [120, 279] on div "Sub estado Ver más NO_ROI (59) ROS (10) ROI_DECLINED (9)" at bounding box center [81, 293] width 112 height 31
click at [9, 13] on img at bounding box center [10, 12] width 12 height 12
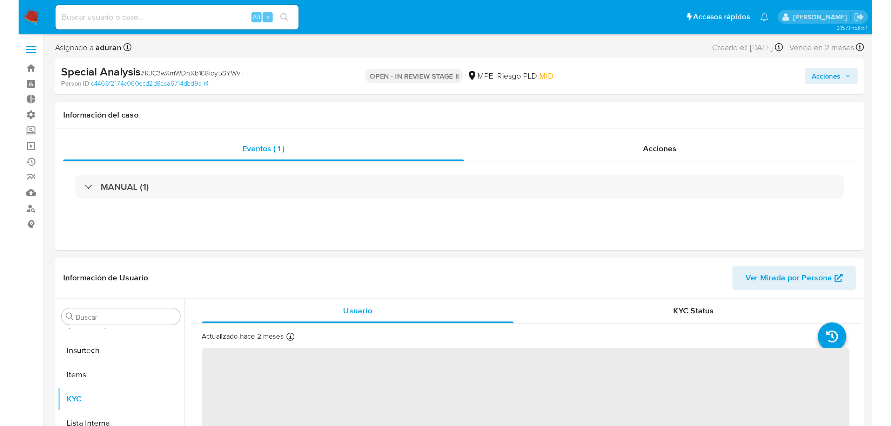
scroll to position [296, 0]
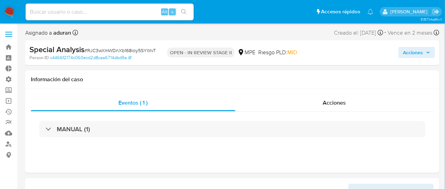
select select "10"
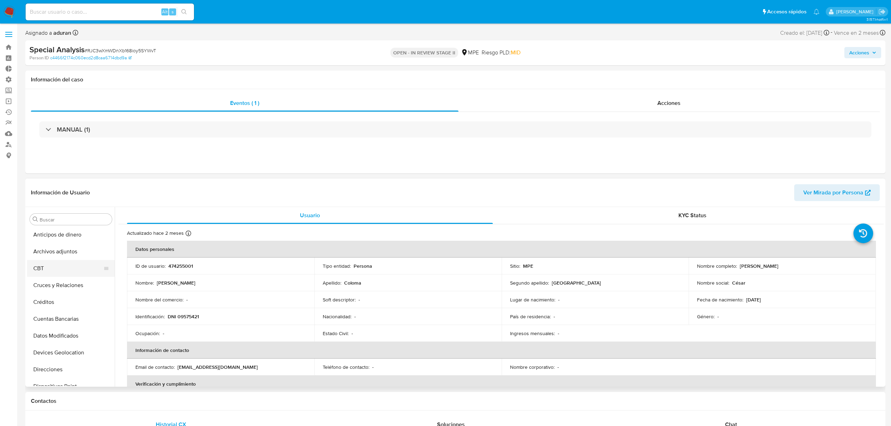
scroll to position [0, 0]
click at [66, 252] on button "Archivos adjuntos" at bounding box center [68, 252] width 82 height 17
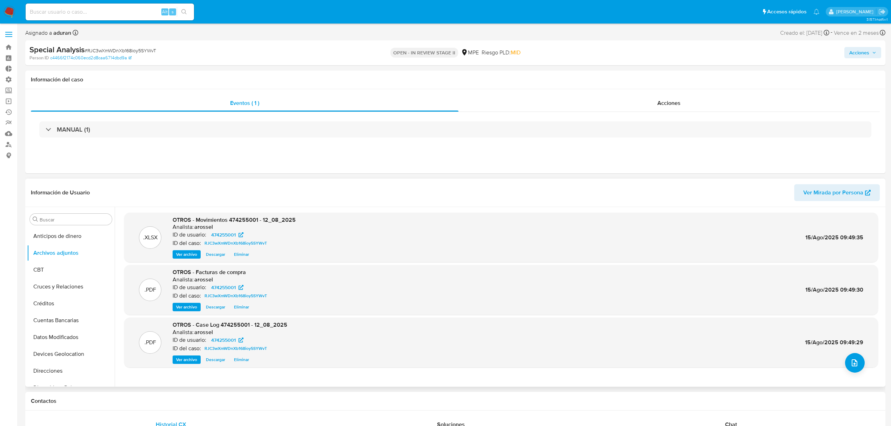
click at [218, 295] on span "Descargar" at bounding box center [215, 359] width 19 height 7
click at [66, 295] on button "Historial Casos" at bounding box center [68, 314] width 82 height 17
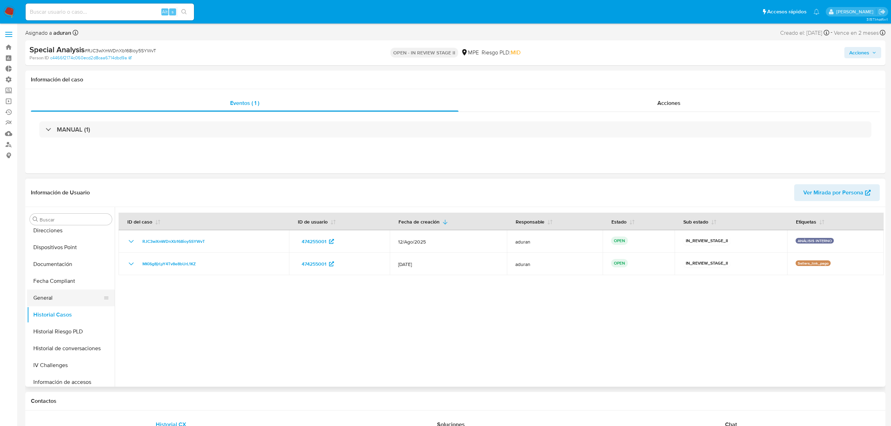
scroll to position [281, 0]
click at [44, 287] on button "KYC" at bounding box center [68, 292] width 82 height 17
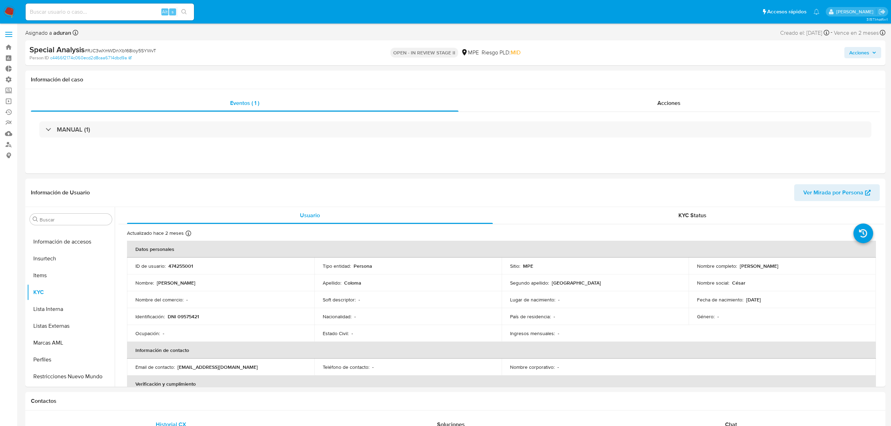
click at [598, 53] on span "Acciones" at bounding box center [859, 52] width 20 height 11
click at [598, 79] on div "Resolución del caso Alt r" at bounding box center [671, 75] width 67 height 18
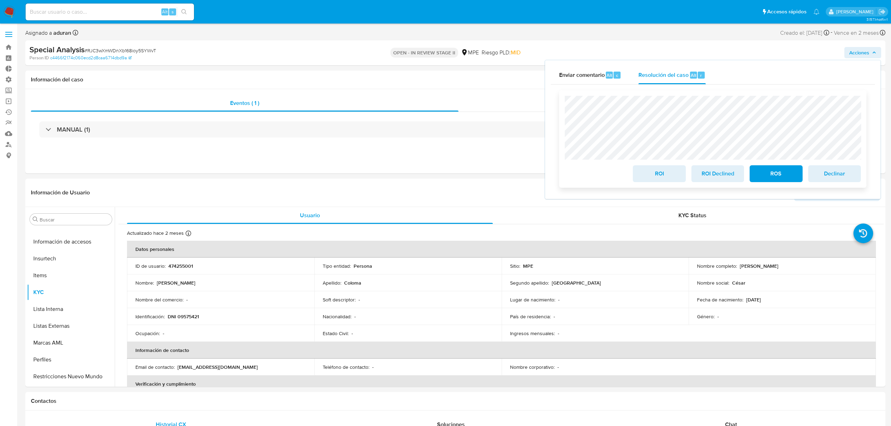
click at [598, 170] on span "ROI" at bounding box center [659, 173] width 34 height 15
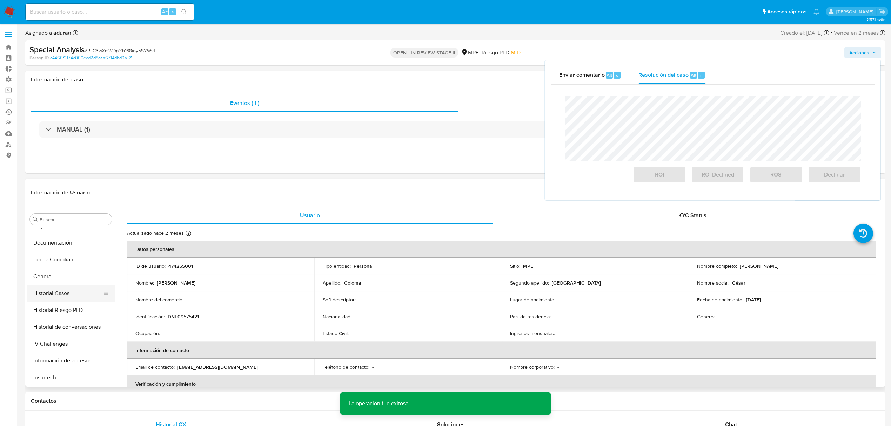
scroll to position [140, 0]
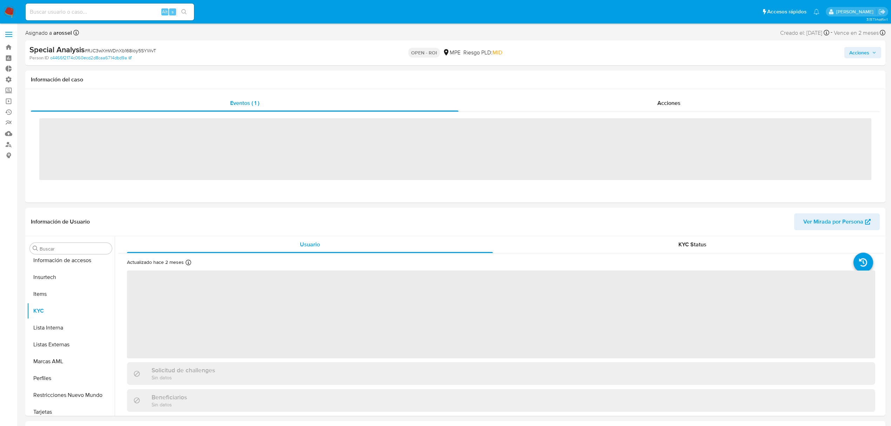
scroll to position [296, 0]
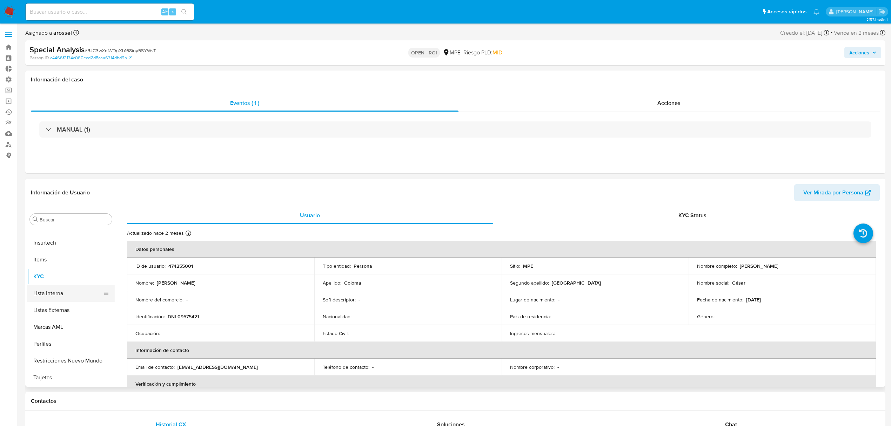
select select "10"
click at [60, 259] on button "Historial Casos" at bounding box center [68, 252] width 82 height 17
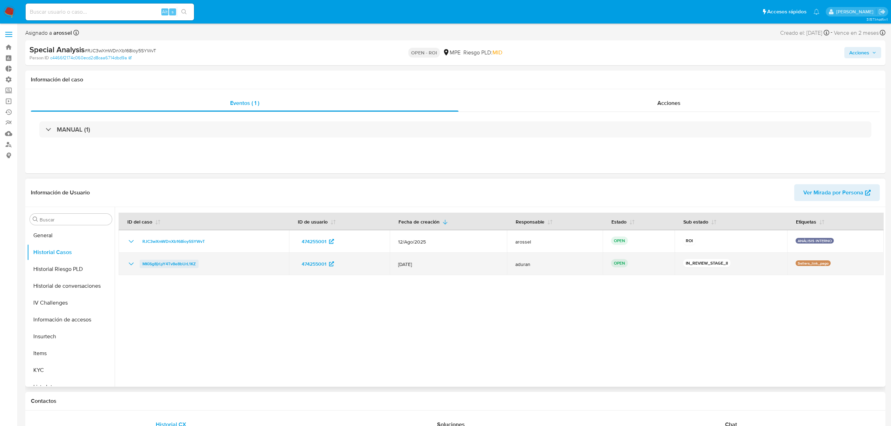
click at [167, 262] on span "MKi6g8jrLyY4Tv8e8bUrL1KZ" at bounding box center [168, 264] width 53 height 8
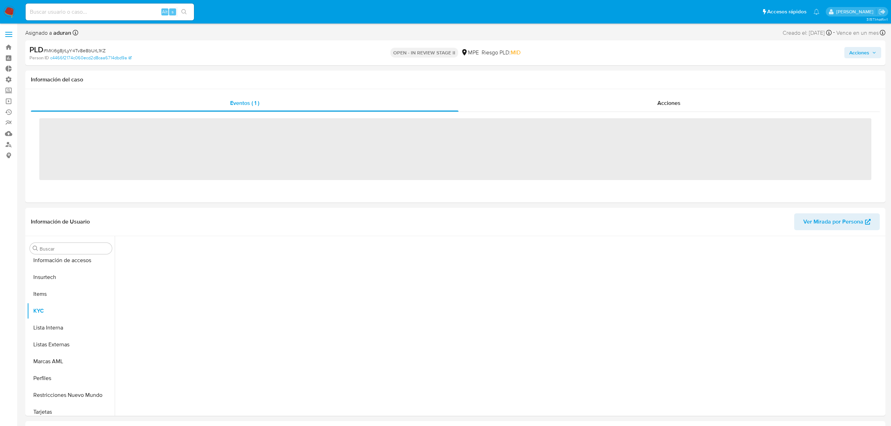
scroll to position [296, 0]
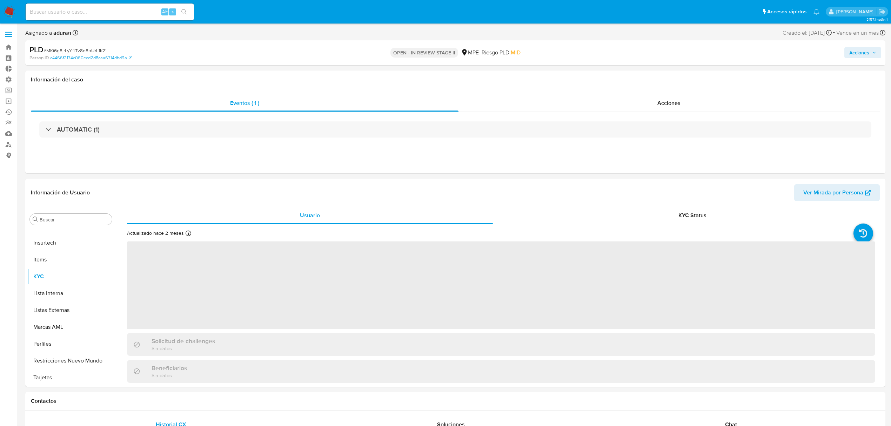
click at [866, 53] on span "Acciones" at bounding box center [859, 52] width 20 height 11
click at [666, 71] on span "Resolución del caso" at bounding box center [663, 75] width 50 height 8
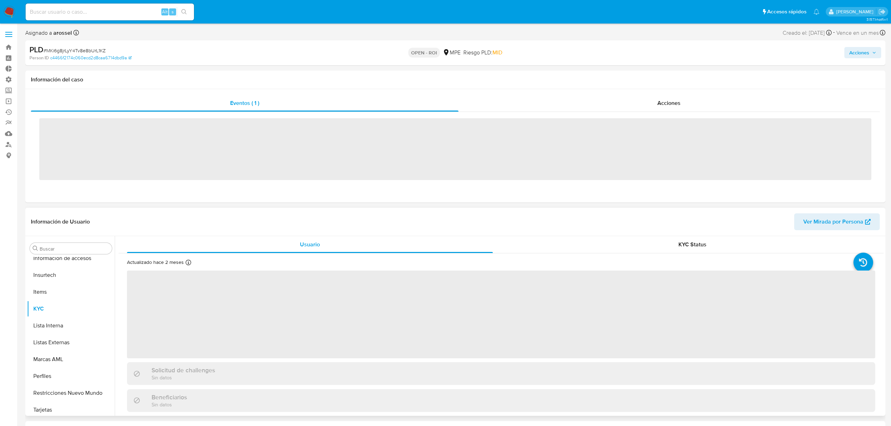
scroll to position [296, 0]
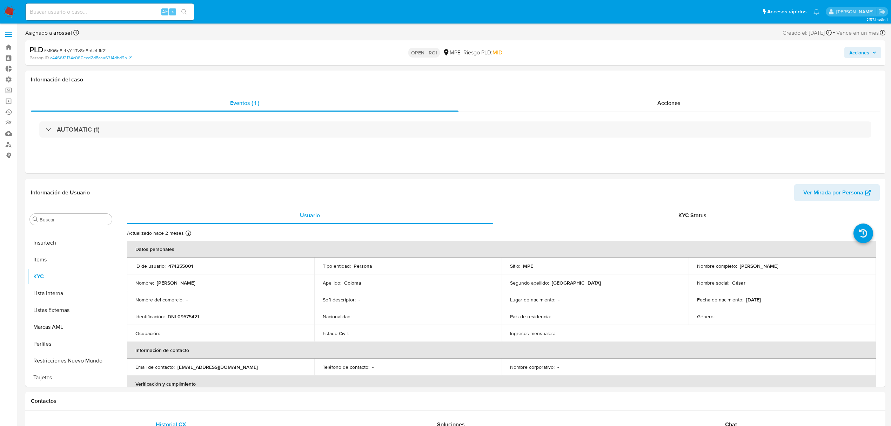
select select "10"
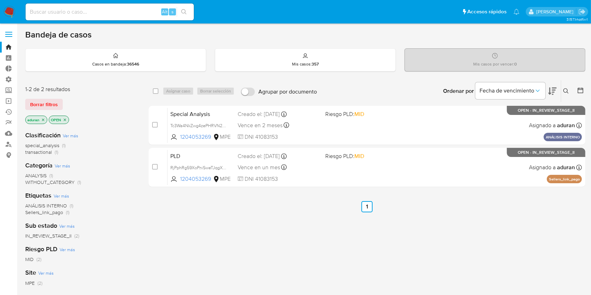
click at [312, 207] on ul "Anterior 1 Siguiente" at bounding box center [367, 206] width 437 height 11
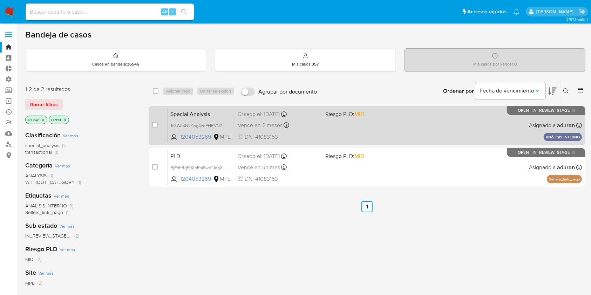
click at [314, 131] on div "Special Analysis Tc3Wa4NkZwg4zePHRVN20VE9 1204053269 MPE Riesgo PLD: MID Creado…" at bounding box center [375, 125] width 415 height 35
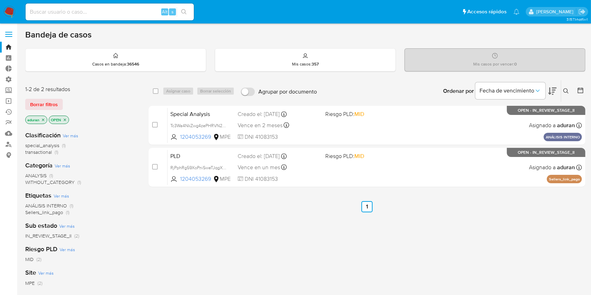
click at [105, 38] on div "Bandeja de casos" at bounding box center [305, 34] width 560 height 11
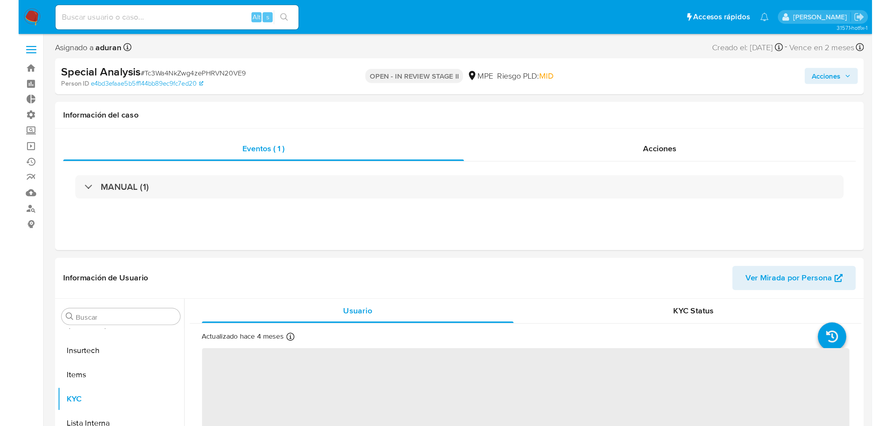
scroll to position [296, 0]
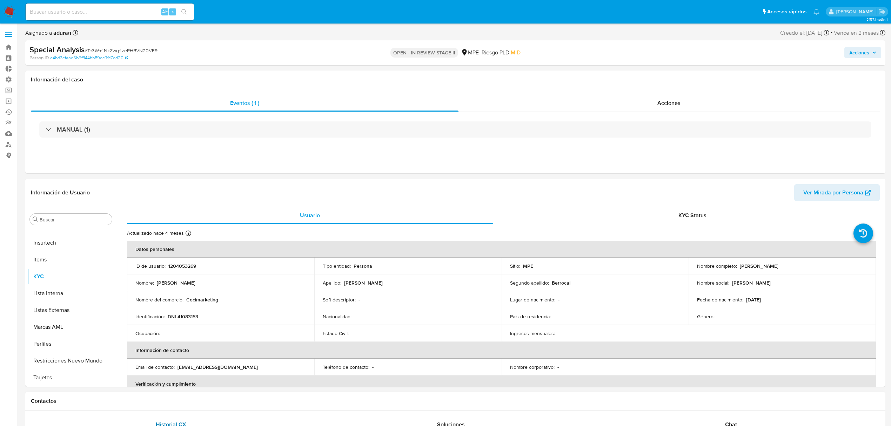
select select "10"
click at [598, 266] on p "[PERSON_NAME] [PERSON_NAME]" at bounding box center [759, 266] width 39 height 6
drag, startPoint x: 737, startPoint y: 266, endPoint x: 831, endPoint y: 261, distance: 93.8
click at [598, 261] on td "Nombre completo : Jenny Cecilia Velasquez Berrocal" at bounding box center [781, 265] width 187 height 17
copy p "[PERSON_NAME] [PERSON_NAME]"
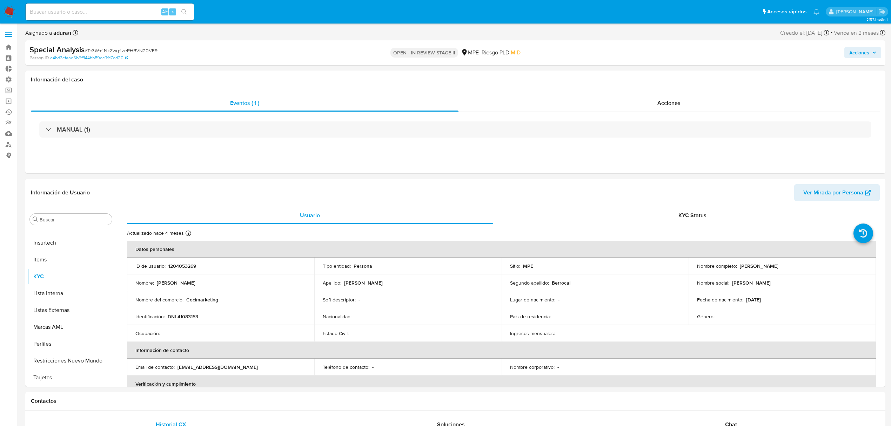
click at [598, 53] on span "Acciones" at bounding box center [862, 53] width 27 height 10
click at [598, 80] on div "Resolución del caso Alt r" at bounding box center [671, 75] width 67 height 18
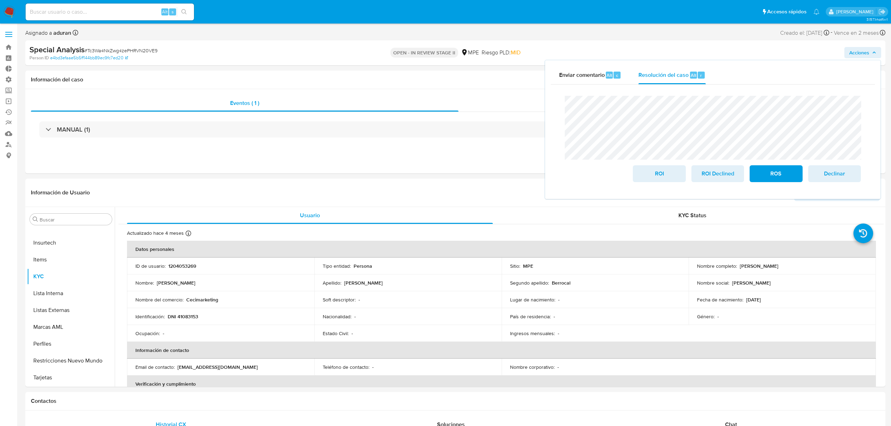
click at [109, 49] on span "# Tc3Wa4NkZwg4zePHRVN20VE9" at bounding box center [121, 50] width 73 height 7
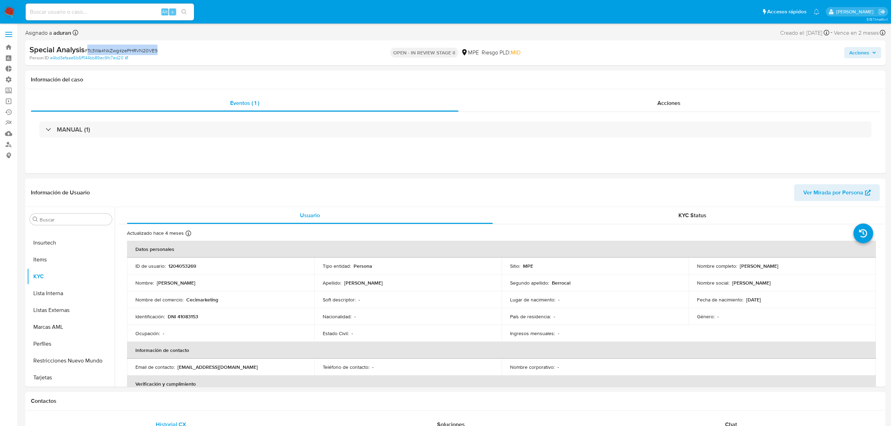
click at [109, 49] on span "# Tc3Wa4NkZwg4zePHRVN20VE9" at bounding box center [121, 50] width 73 height 7
copy span "Tc3Wa4NkZwg4zePHRVN20VE9"
drag, startPoint x: 825, startPoint y: 264, endPoint x: 646, endPoint y: 277, distance: 180.0
click at [598, 265] on div "Nombre completo : Jenny Cecilia Velasquez Berrocal" at bounding box center [782, 266] width 170 height 6
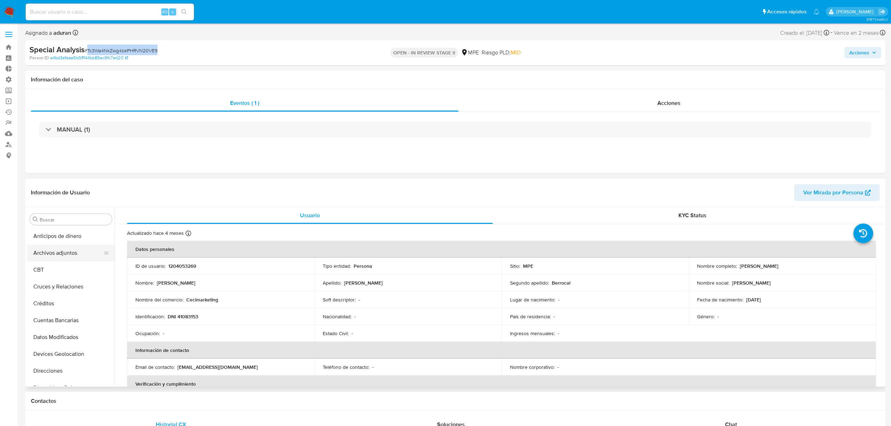
click at [55, 256] on button "Archivos adjuntos" at bounding box center [68, 252] width 82 height 17
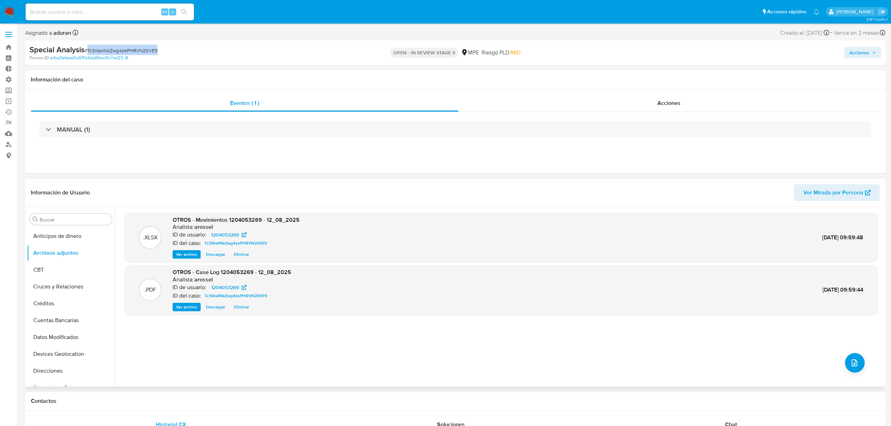
click at [221, 295] on span "Descargar" at bounding box center [215, 306] width 19 height 7
click at [58, 295] on button "KYC" at bounding box center [68, 339] width 82 height 17
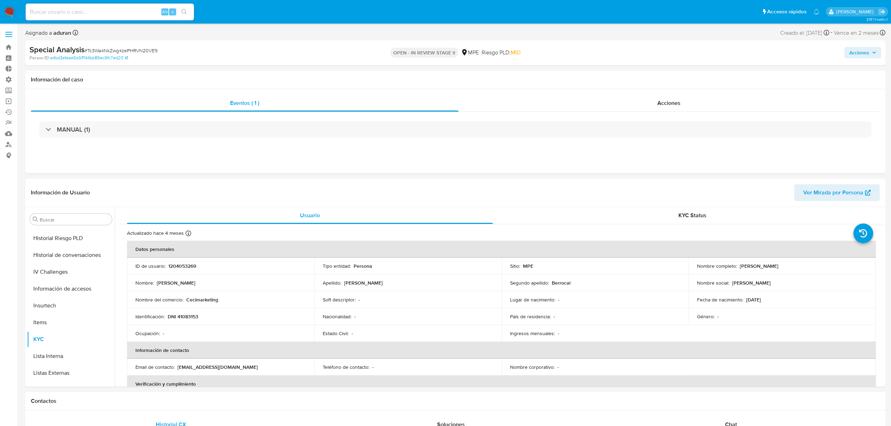
click at [598, 65] on div "Special Analysis # Tc3Wa4NkZwg4zePHRVN20VE9 Person ID e4bd3efaae5b5ff144bb89ec9…" at bounding box center [455, 52] width 860 height 25
click at [598, 45] on div "Acciones" at bounding box center [740, 53] width 282 height 16
drag, startPoint x: 851, startPoint y: 55, endPoint x: 843, endPoint y: 58, distance: 8.1
click at [598, 55] on span "Acciones" at bounding box center [859, 52] width 20 height 11
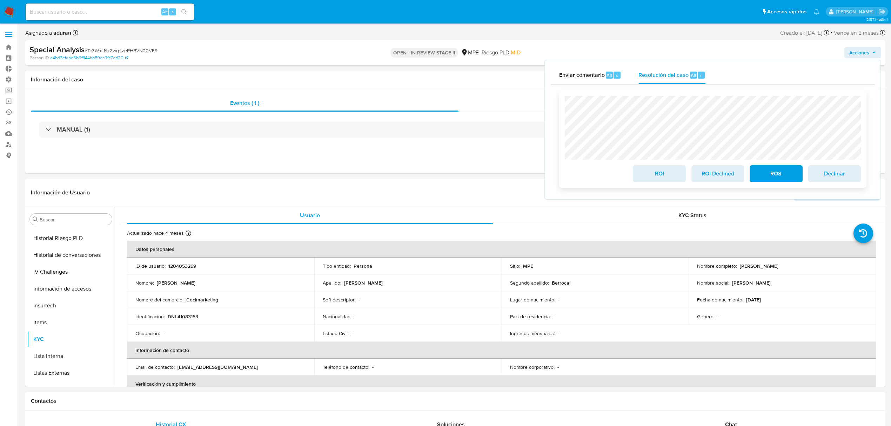
click at [598, 151] on div "ROI ROI Declined ROS Declinar" at bounding box center [712, 138] width 307 height 97
click at [598, 172] on span "ROI" at bounding box center [659, 173] width 34 height 15
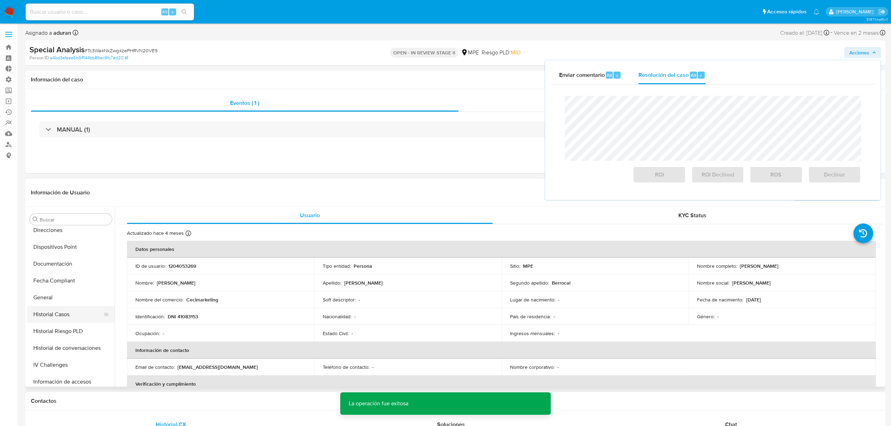
scroll to position [140, 0]
click at [72, 295] on button "Historial Casos" at bounding box center [68, 314] width 82 height 17
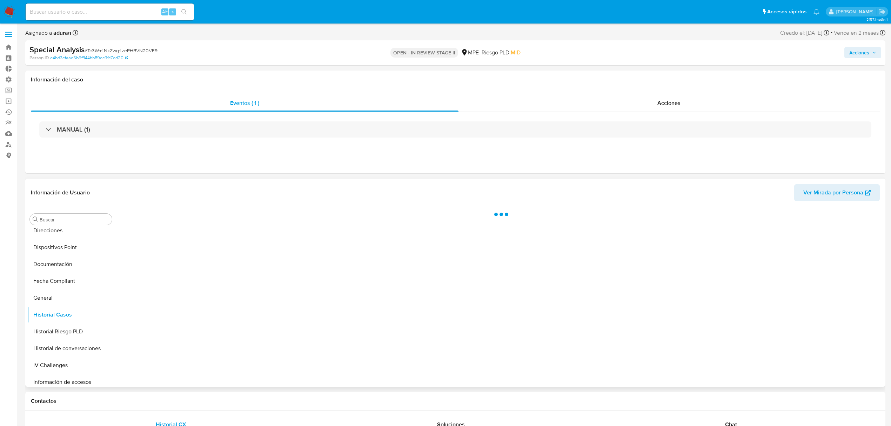
drag, startPoint x: 546, startPoint y: 279, endPoint x: 451, endPoint y: 258, distance: 97.3
click at [451, 258] on div at bounding box center [499, 297] width 769 height 180
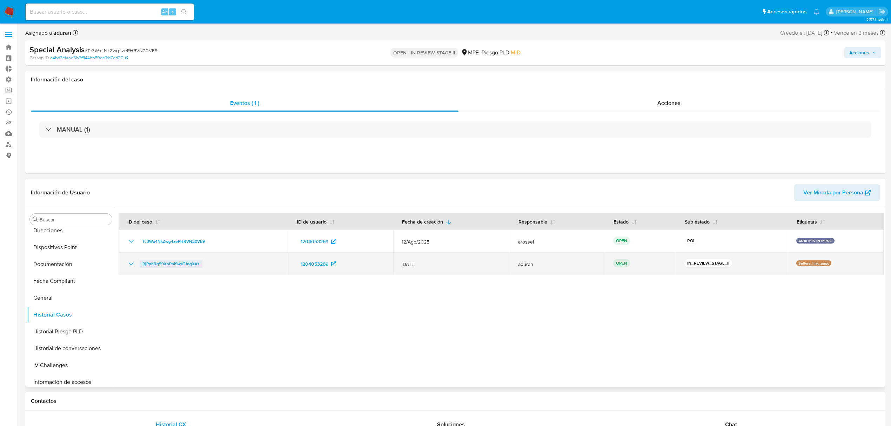
click at [182, 265] on span "RjPphRg59XoPniSweTJqgXXz" at bounding box center [170, 264] width 57 height 8
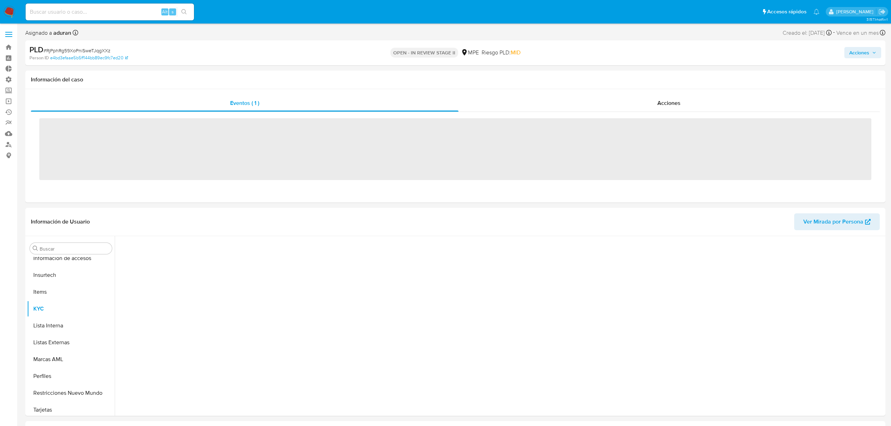
scroll to position [296, 0]
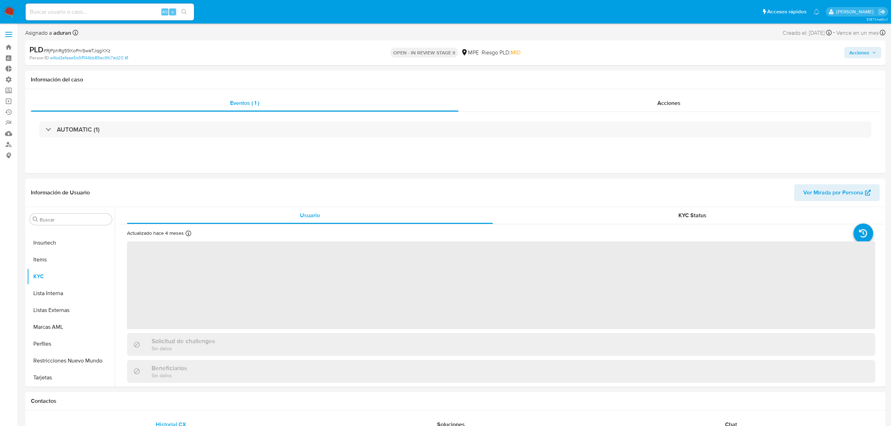
click at [851, 52] on span "Acciones" at bounding box center [859, 52] width 20 height 11
click at [658, 77] on span "Resolución del caso" at bounding box center [663, 75] width 50 height 8
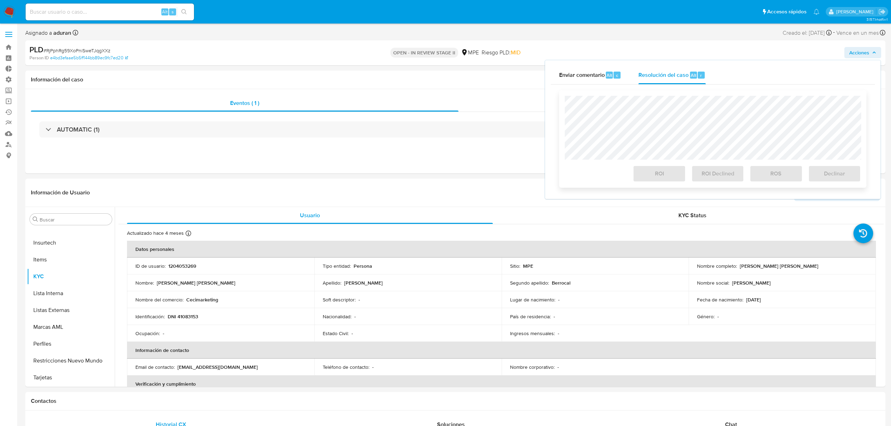
select select "10"
click at [667, 174] on span "ROI" at bounding box center [659, 173] width 34 height 15
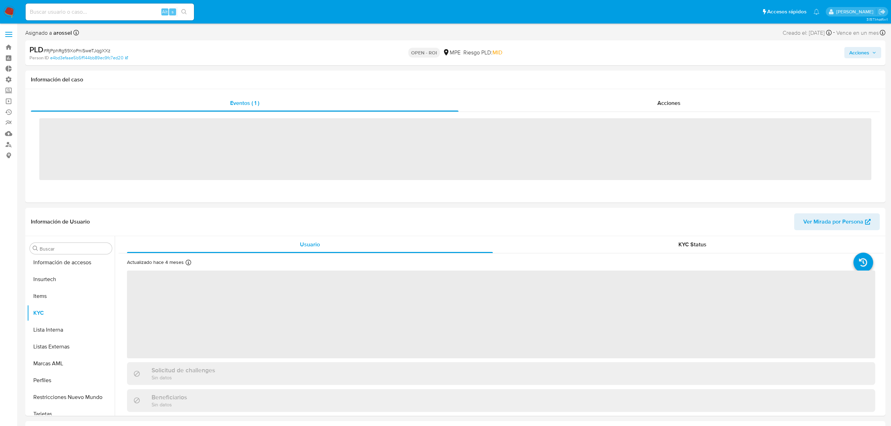
scroll to position [296, 0]
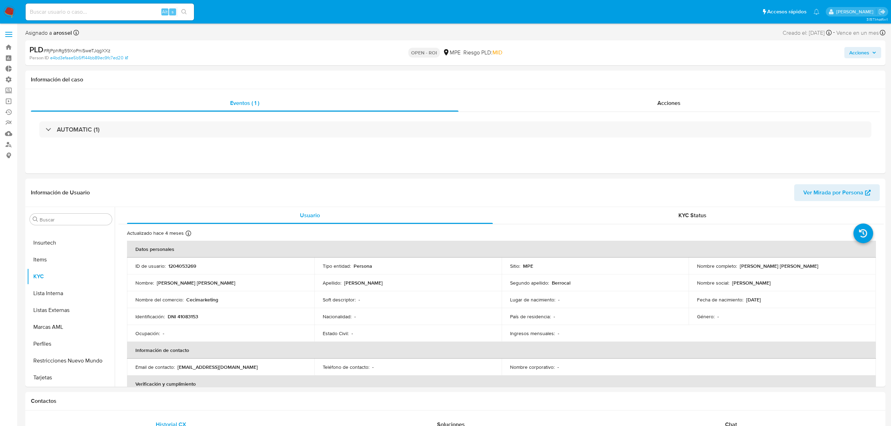
select select "10"
click at [14, 17] on img at bounding box center [10, 12] width 12 height 12
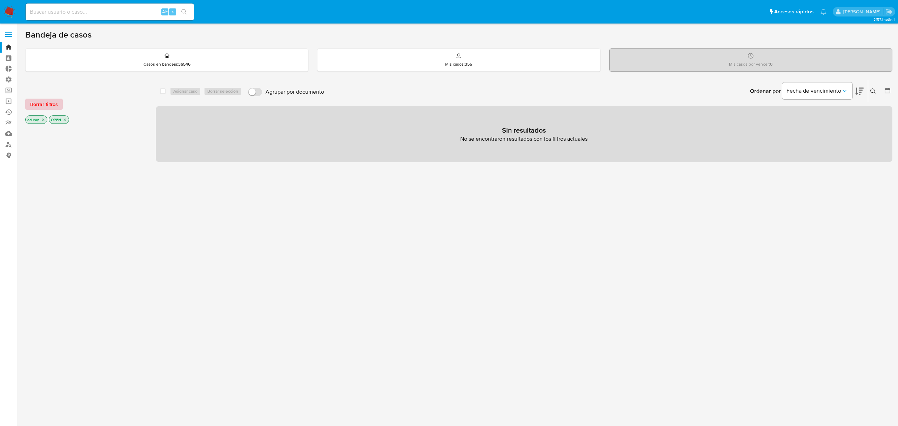
click at [50, 102] on span "Borrar filtros" at bounding box center [44, 104] width 28 height 10
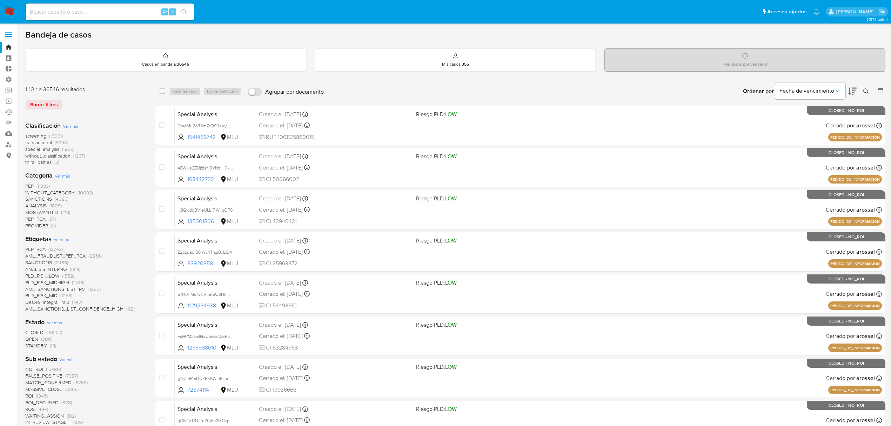
click at [41, 347] on span "STANDBY" at bounding box center [36, 345] width 22 height 7
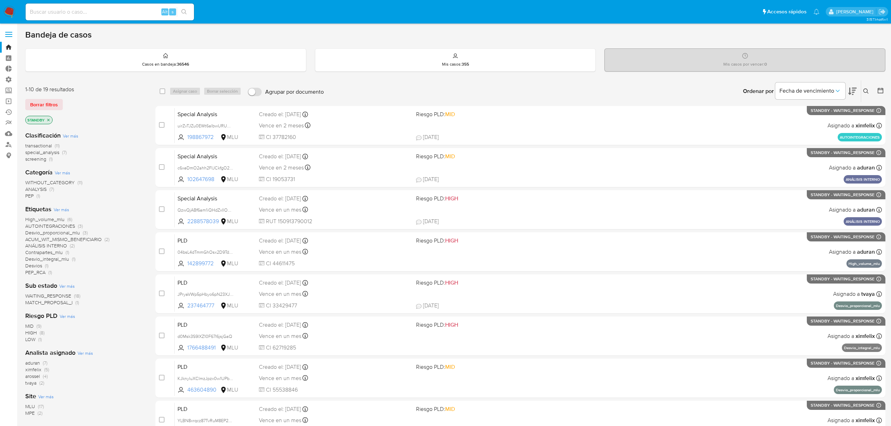
click at [66, 305] on span "MATCH_PROPOSAL_I" at bounding box center [48, 302] width 47 height 7
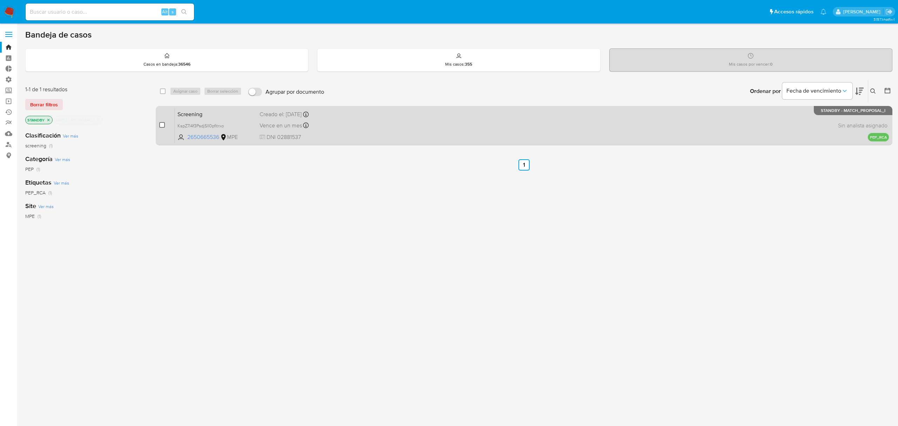
click at [160, 123] on input "checkbox" at bounding box center [162, 125] width 6 height 6
checkbox input "true"
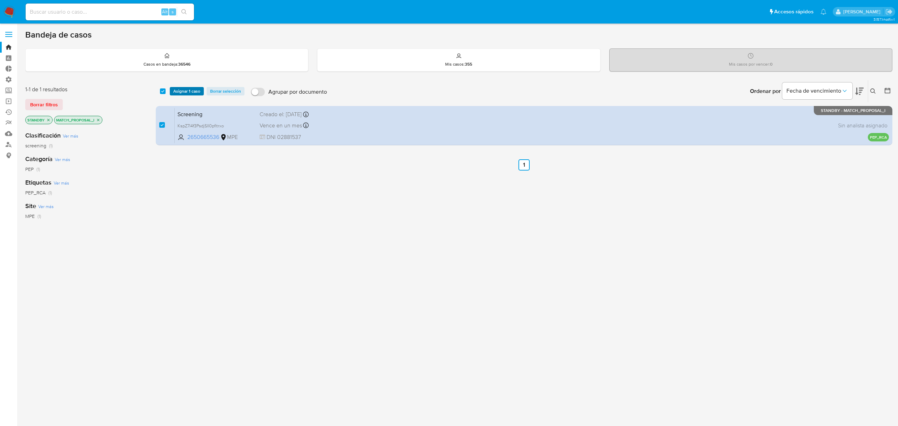
click at [188, 88] on span "Asignar 1 caso" at bounding box center [186, 91] width 27 height 7
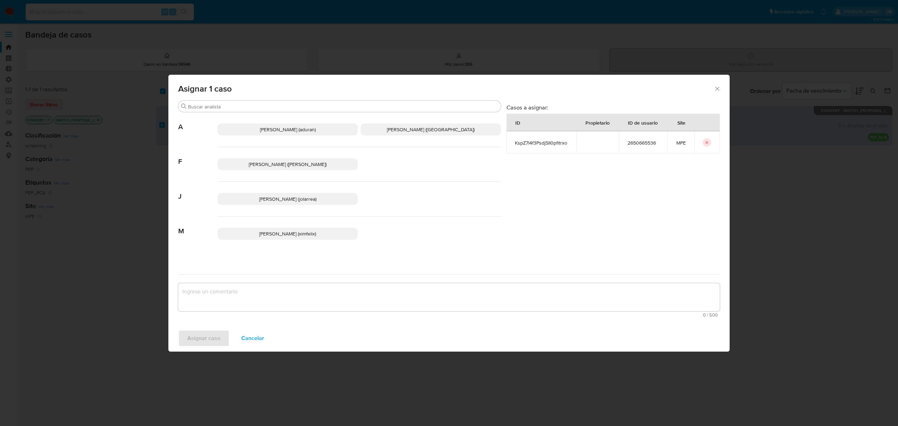
drag, startPoint x: 417, startPoint y: 130, endPoint x: 380, endPoint y: 133, distance: 36.2
click at [416, 130] on span "Antonio Rossel (arossel)" at bounding box center [431, 129] width 88 height 7
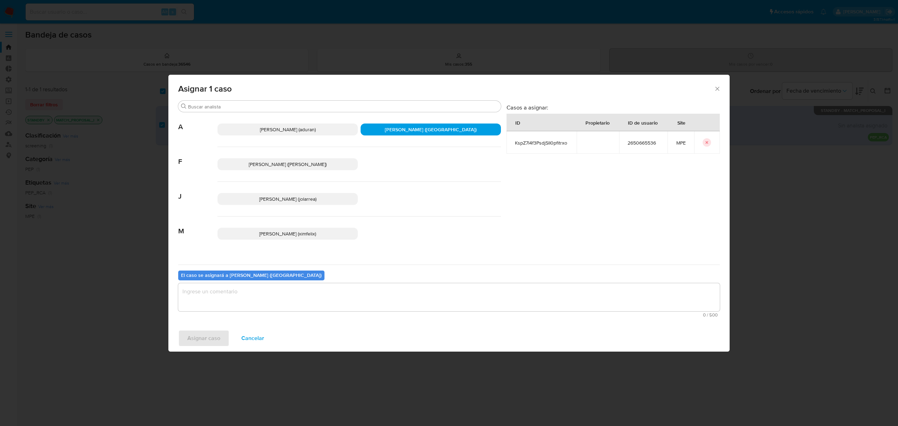
click at [285, 132] on span "Agustin Matias Duran (aduran)" at bounding box center [288, 129] width 56 height 7
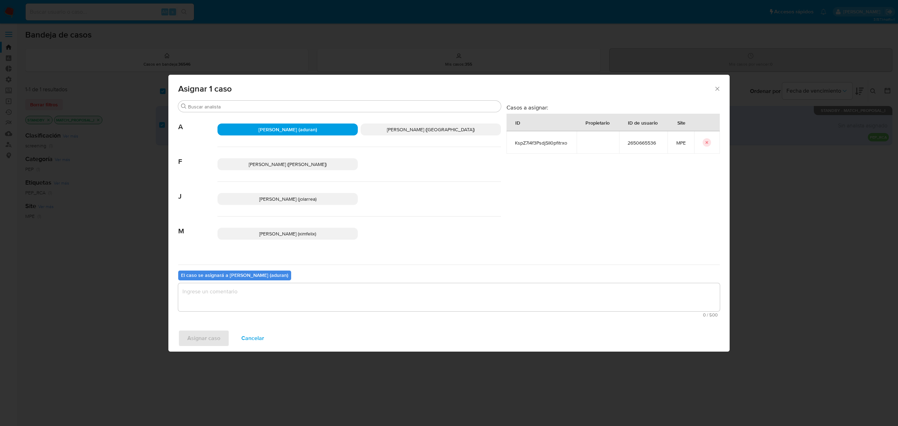
click at [265, 313] on span "0 / 500" at bounding box center [448, 314] width 537 height 5
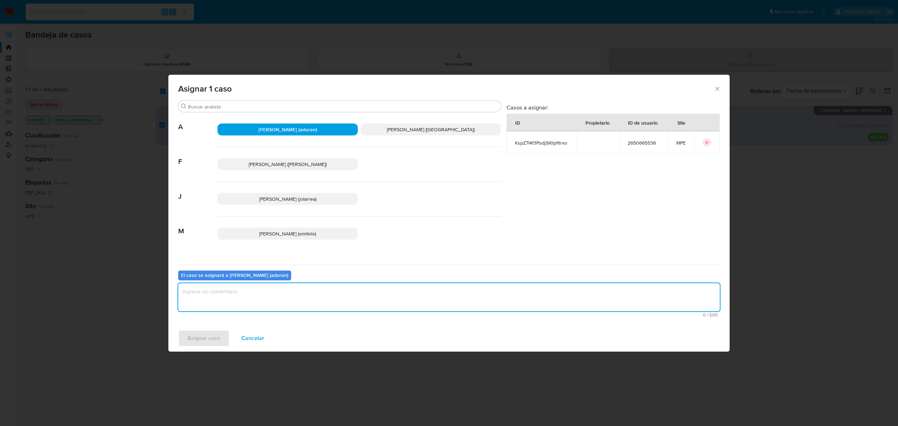
click at [262, 309] on textarea "assign-modal" at bounding box center [448, 297] width 541 height 28
type textarea "."
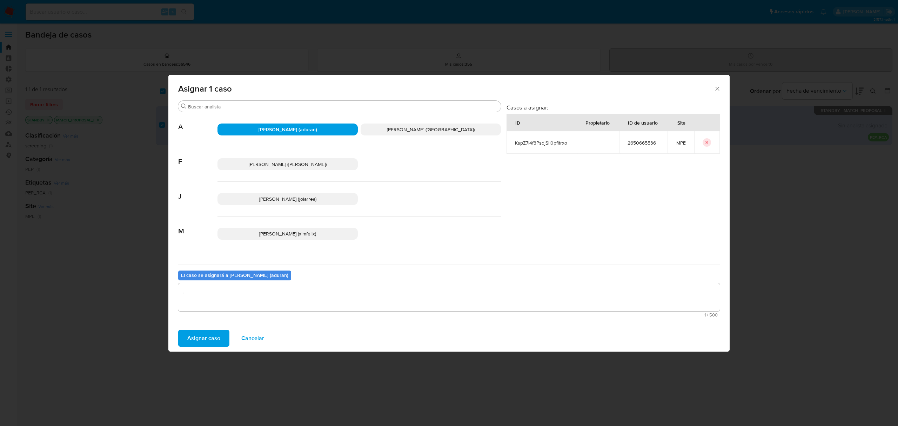
click at [212, 341] on span "Asignar caso" at bounding box center [203, 337] width 33 height 15
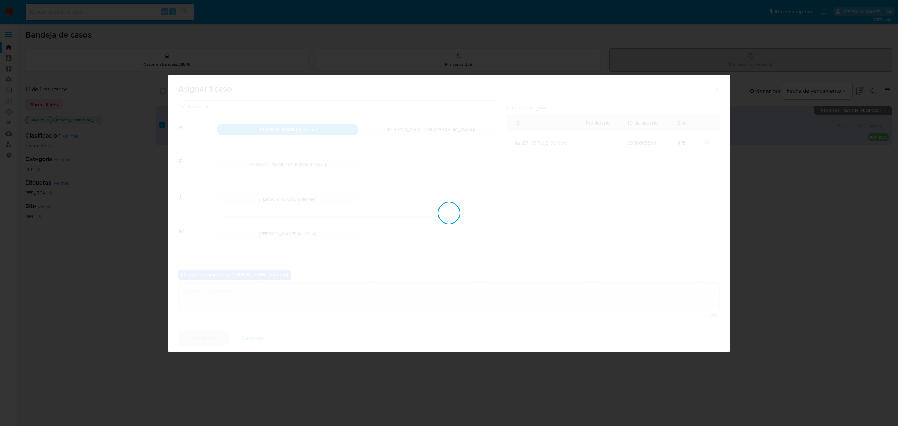
checkbox input "false"
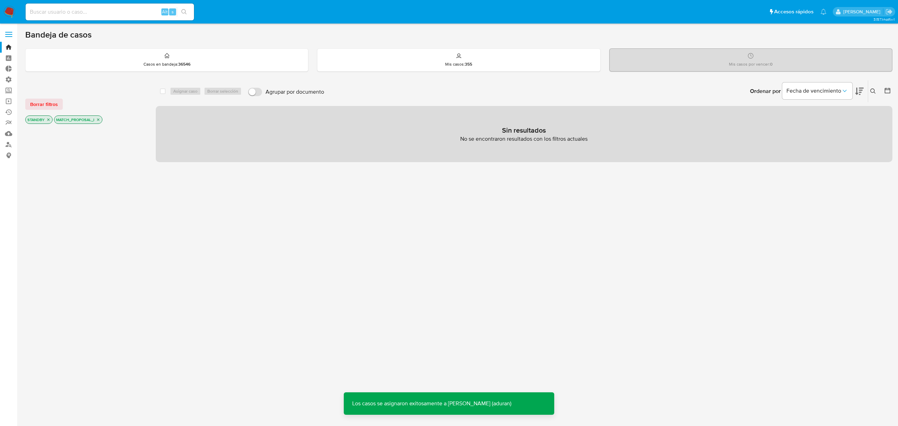
click at [13, 11] on img at bounding box center [10, 12] width 12 height 12
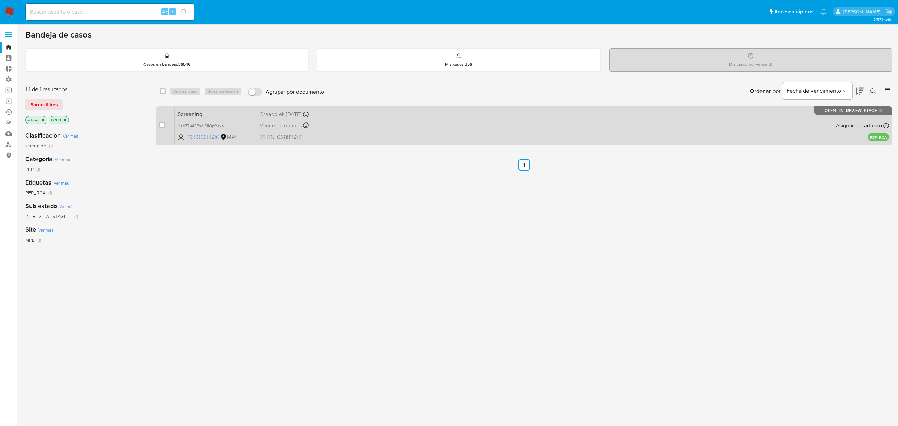
click at [444, 130] on div "Screening KspZ7l4f3PsdjSlI0pfitrxo 2650665536 MPE Creado el: [DATE] Creado el: …" at bounding box center [532, 125] width 714 height 35
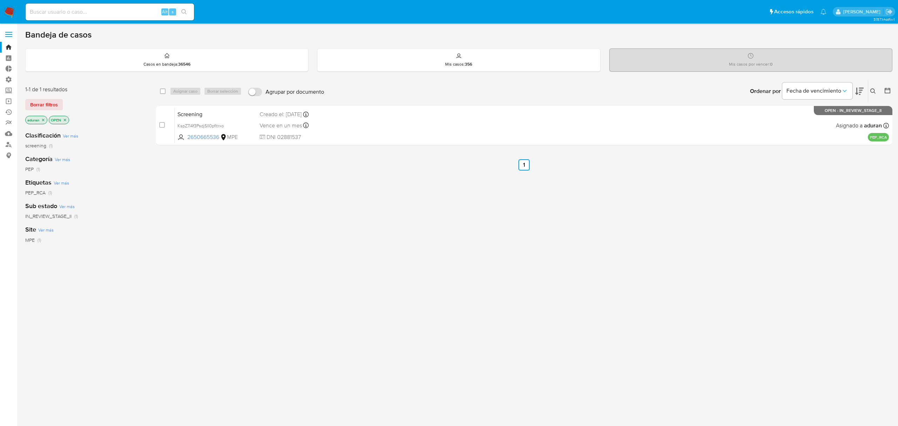
click at [16, 12] on nav "Pausado Ver notificaciones Alt s Accesos rápidos Presiona las siguientes teclas…" at bounding box center [449, 11] width 898 height 23
click at [13, 13] on img at bounding box center [10, 12] width 12 height 12
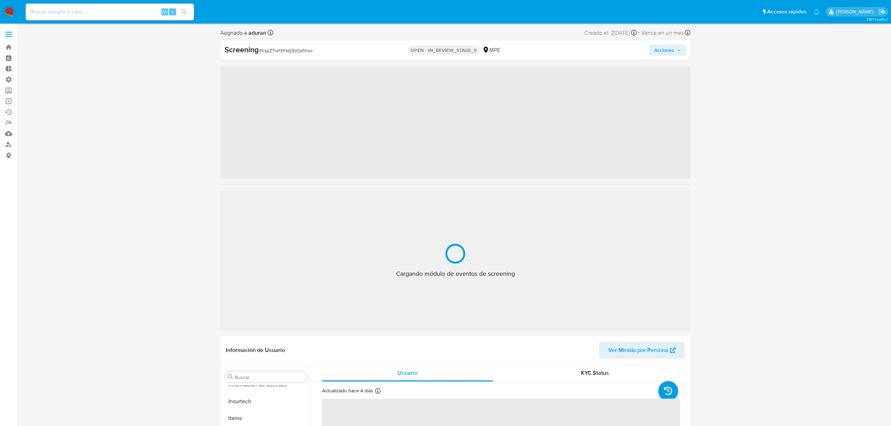
scroll to position [296, 0]
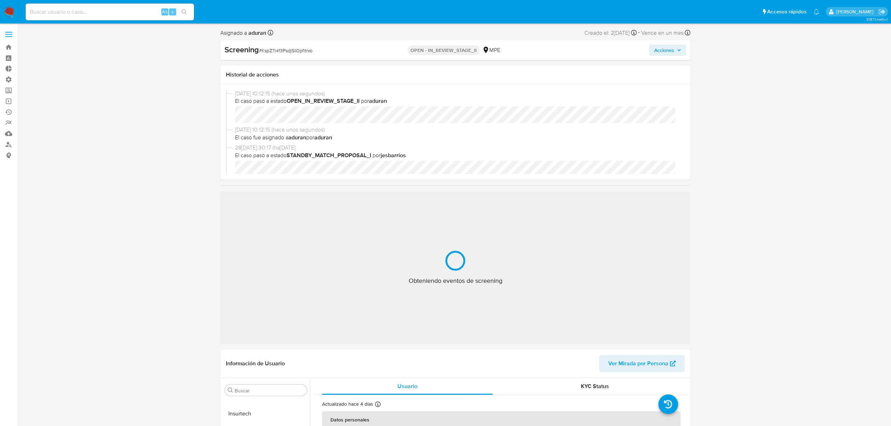
select select "10"
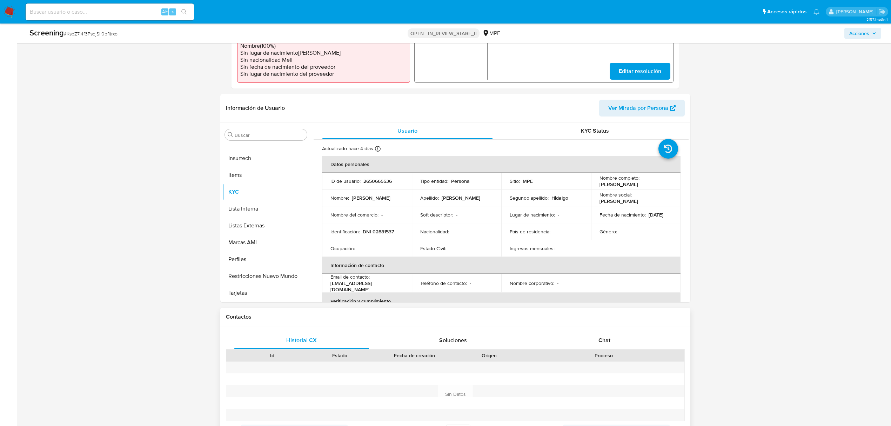
scroll to position [234, 0]
click at [277, 279] on button "Restricciones Nuevo Mundo" at bounding box center [263, 277] width 82 height 17
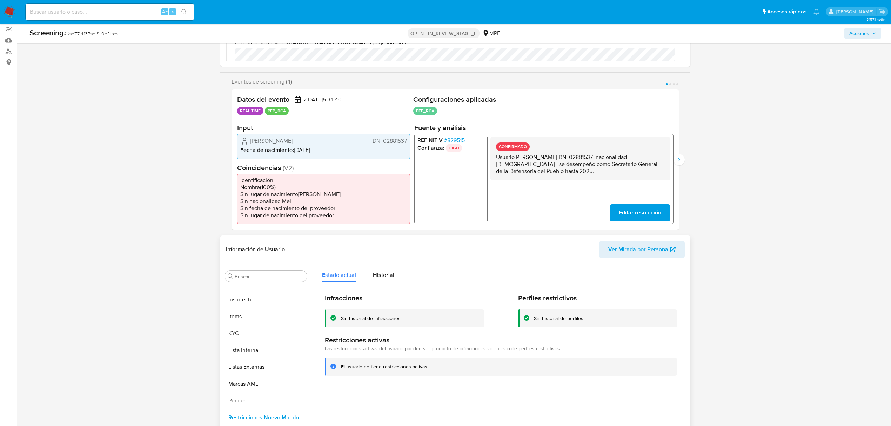
scroll to position [0, 0]
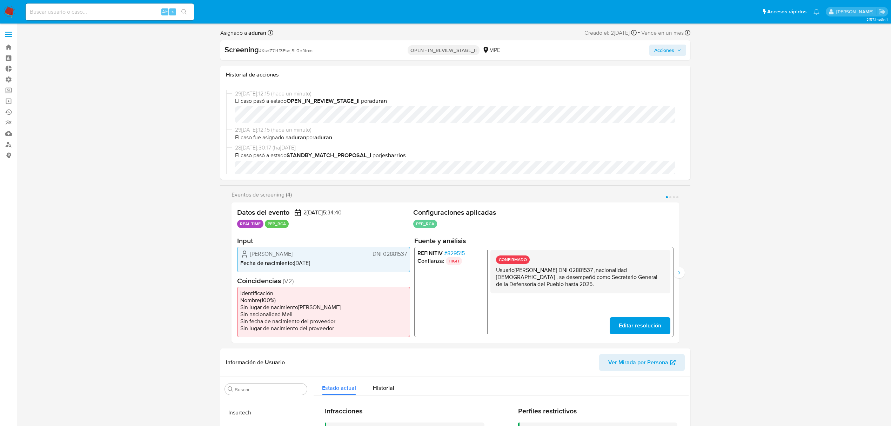
click at [667, 55] on span "Acciones" at bounding box center [664, 50] width 20 height 11
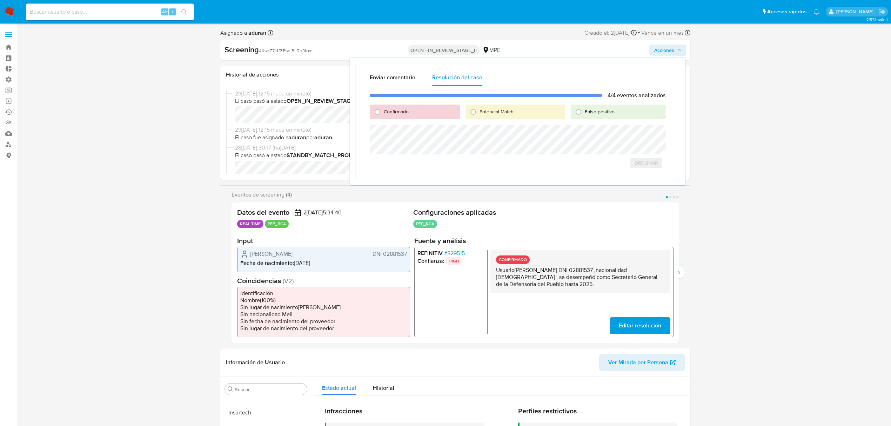
click at [422, 109] on div "Confirmado" at bounding box center [415, 112] width 90 height 15
click at [407, 111] on span "Confirmado" at bounding box center [396, 111] width 25 height 7
click at [383, 111] on input "Confirmado" at bounding box center [377, 111] width 11 height 11
radio input "true"
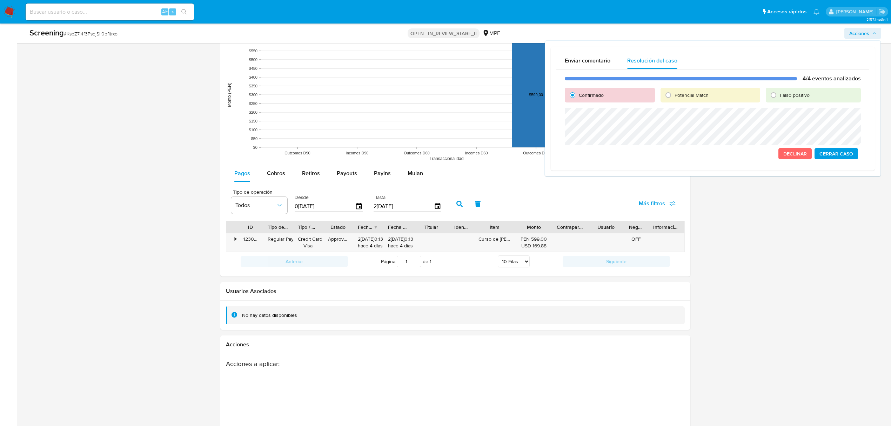
scroll to position [838, 0]
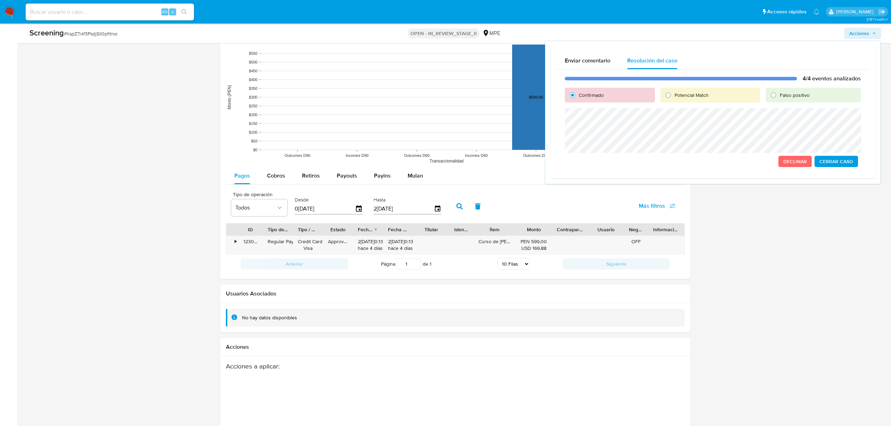
click at [840, 158] on span "Cerrar Caso" at bounding box center [836, 161] width 34 height 10
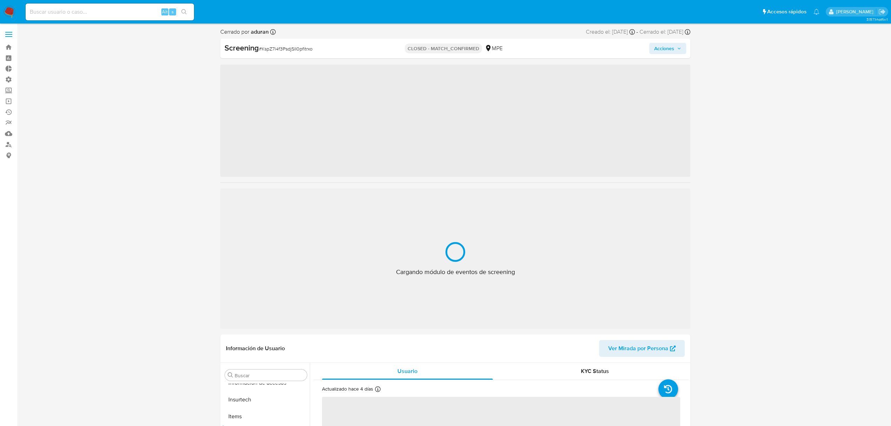
scroll to position [296, 0]
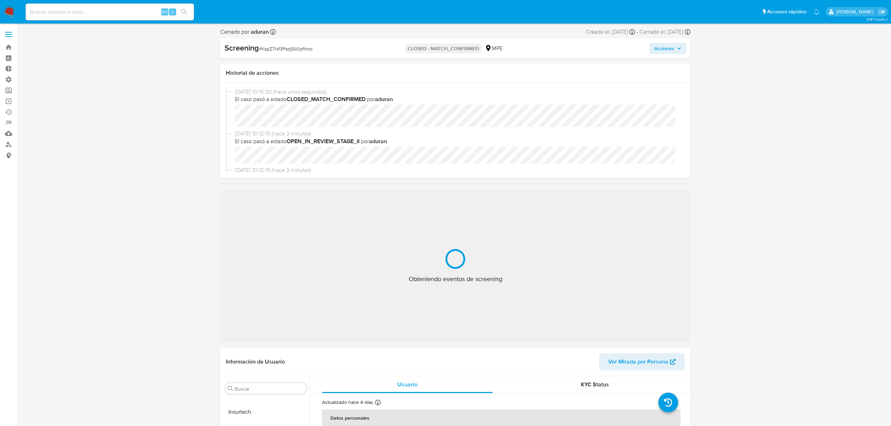
select select "10"
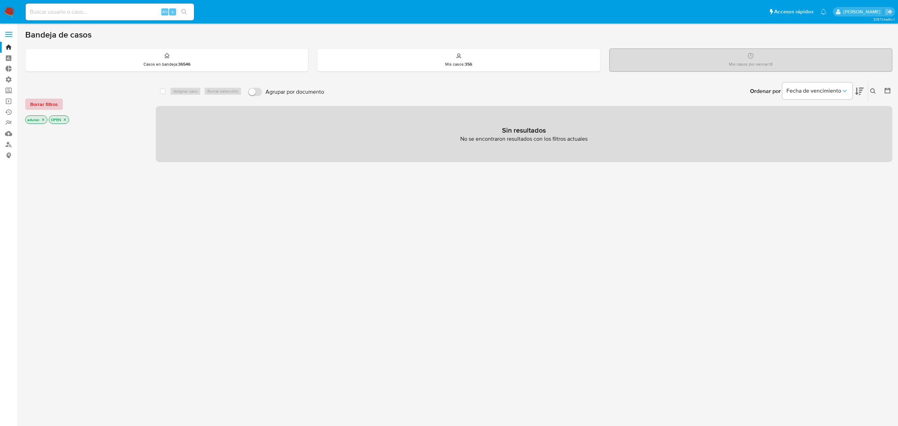
click at [50, 106] on span "Borrar filtros" at bounding box center [44, 104] width 28 height 10
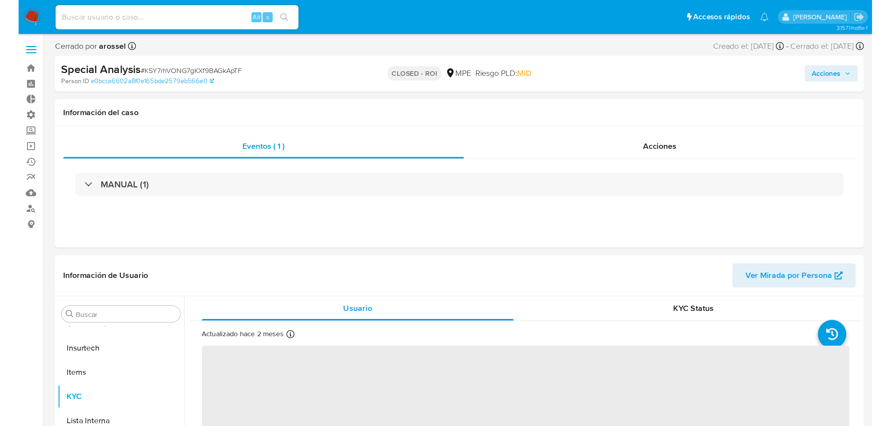
scroll to position [296, 0]
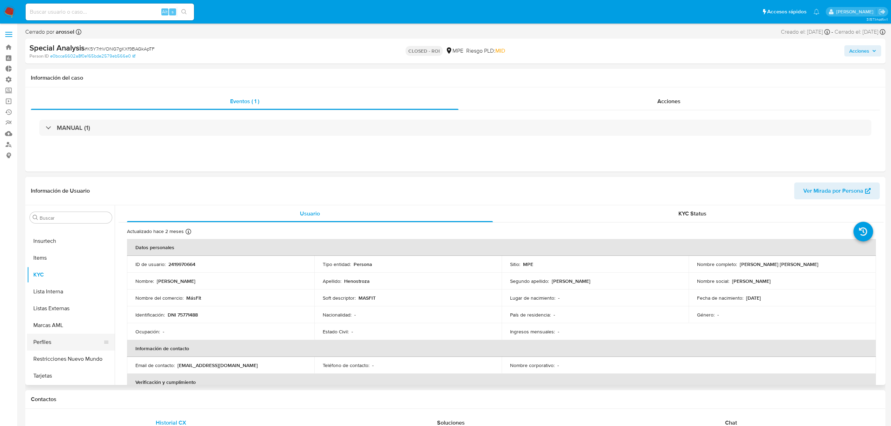
select select "10"
click at [54, 295] on button "Lista Interna" at bounding box center [68, 291] width 82 height 17
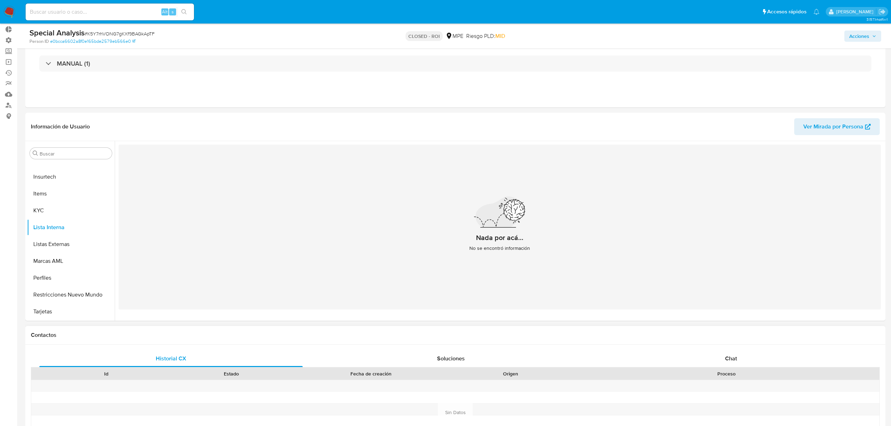
scroll to position [93, 0]
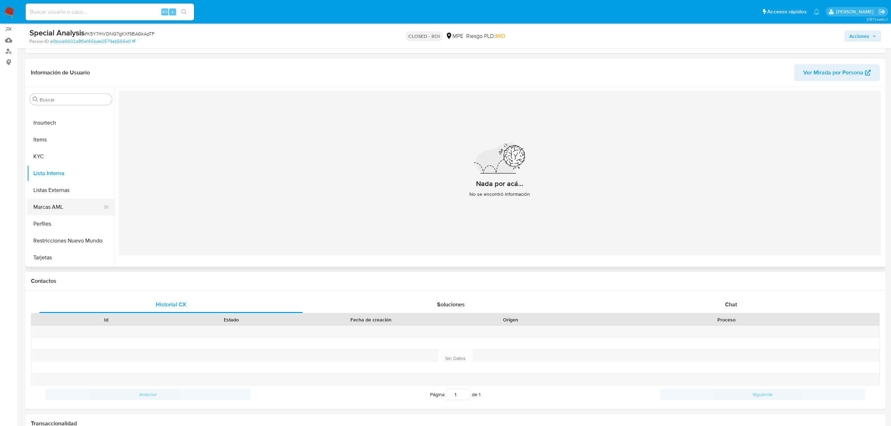
click at [55, 205] on button "Marcas AML" at bounding box center [68, 206] width 82 height 17
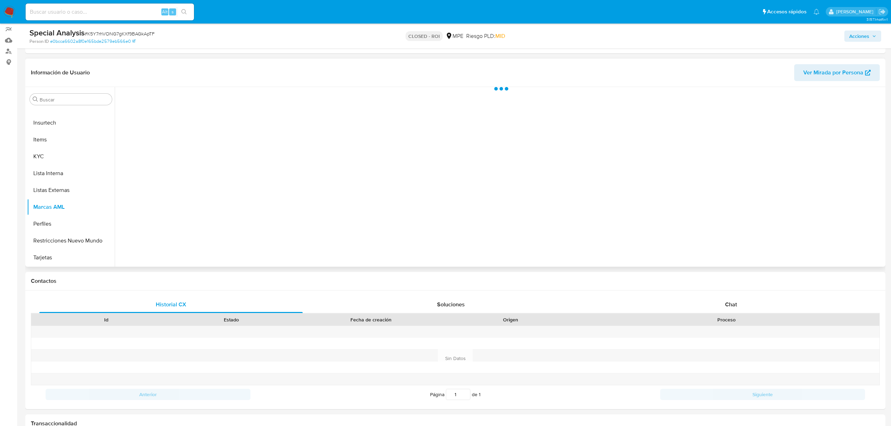
scroll to position [0, 0]
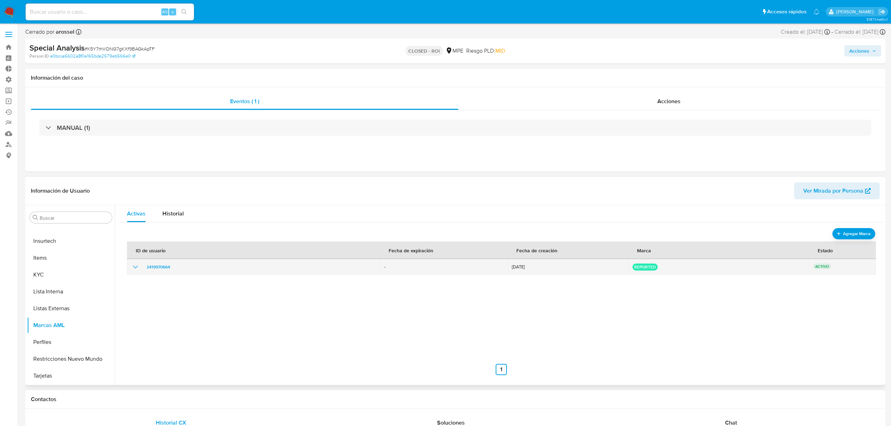
click at [136, 265] on icon "show_hidden_detail_by_id_2419970664" at bounding box center [135, 267] width 8 height 8
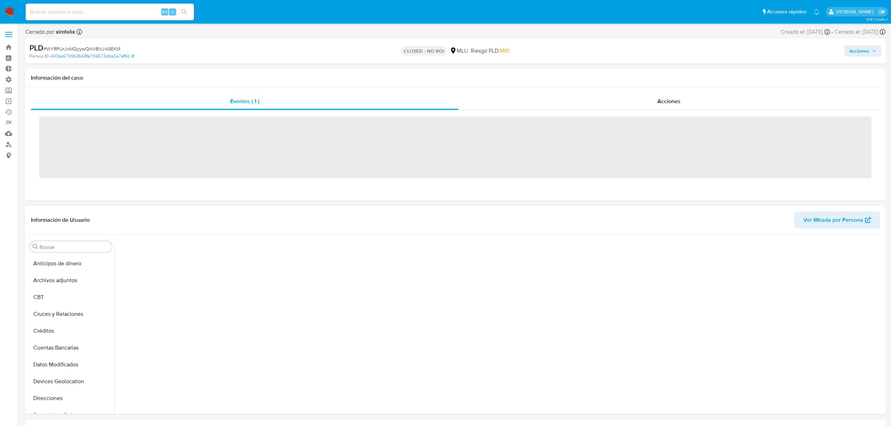
scroll to position [313, 0]
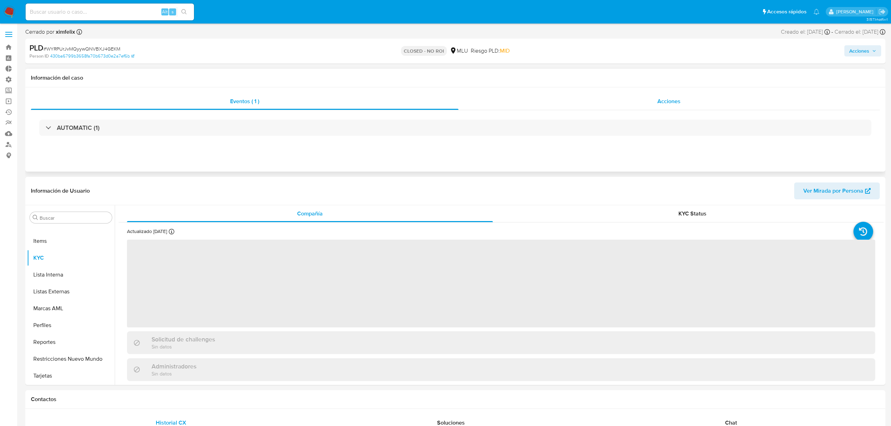
click at [629, 100] on div "Acciones" at bounding box center [669, 101] width 422 height 17
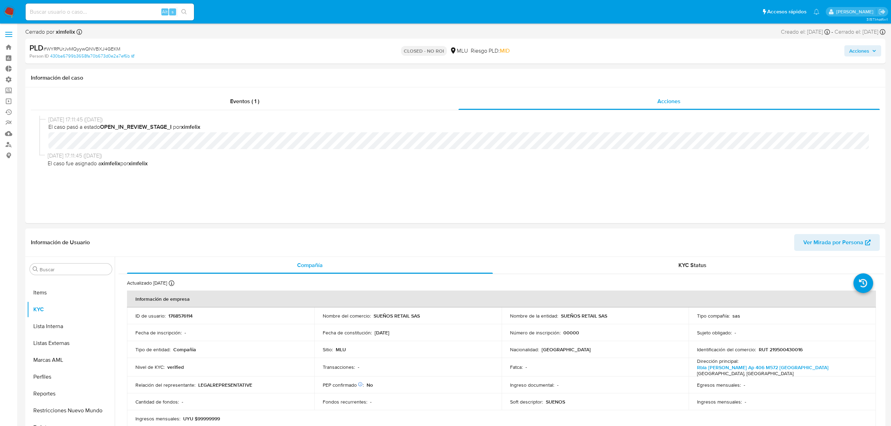
select select "10"
click at [435, 48] on p "CLOSED - NO ROI" at bounding box center [424, 51] width 46 height 10
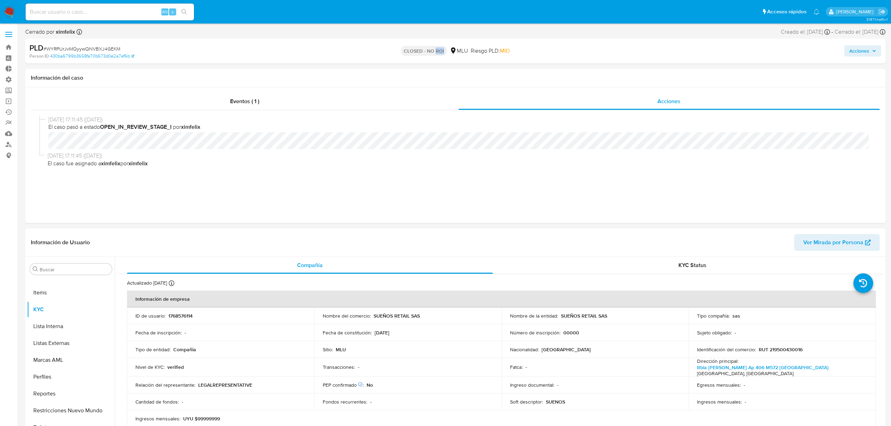
click at [9, 12] on img at bounding box center [10, 12] width 12 height 12
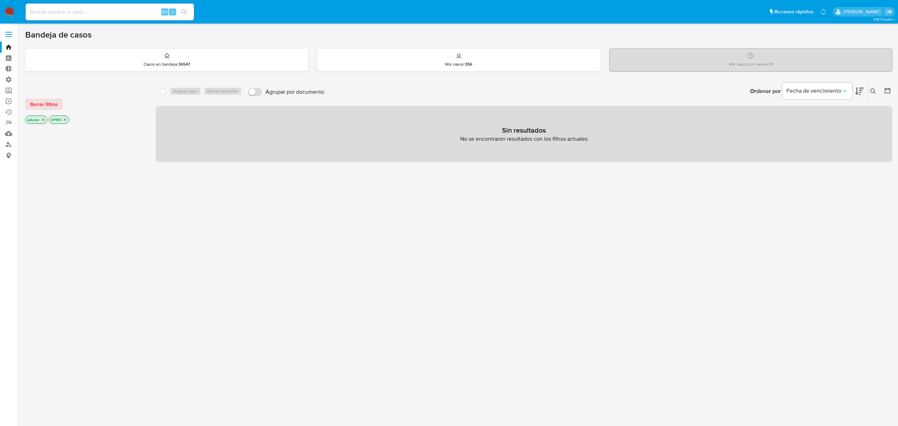
click at [44, 119] on icon "close-filter" at bounding box center [43, 119] width 4 height 4
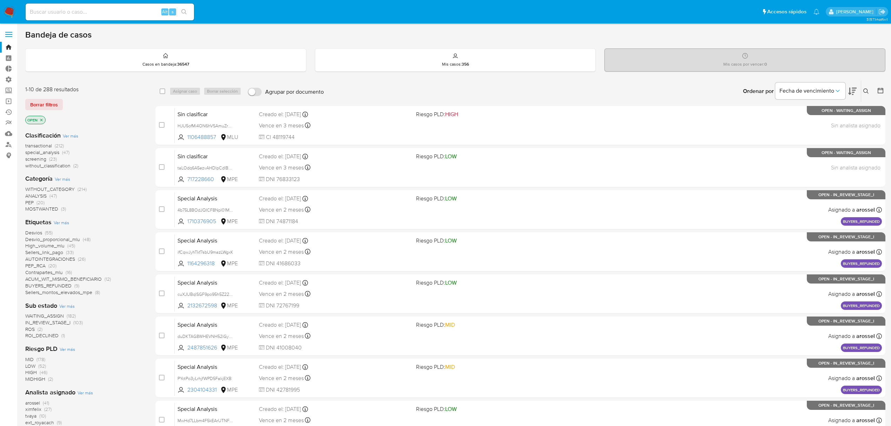
click at [62, 164] on span "without_classification" at bounding box center [47, 165] width 45 height 7
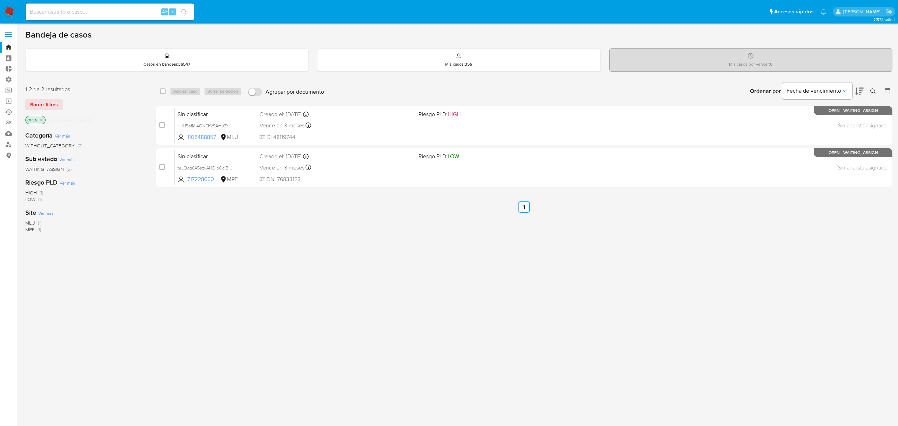
drag, startPoint x: 20, startPoint y: 97, endPoint x: 116, endPoint y: 103, distance: 96.6
click at [116, 105] on main "3.157.1-hotfix-1" at bounding box center [449, 213] width 898 height 426
click at [117, 100] on div "Borrar filtros" at bounding box center [81, 104] width 112 height 11
click at [9, 111] on link "Ejecuciones automáticas" at bounding box center [41, 112] width 83 height 11
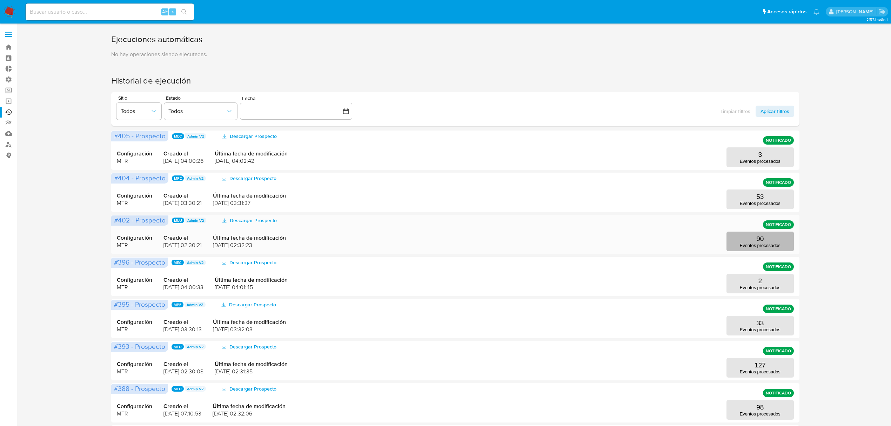
click at [763, 246] on p "Eventos procesados" at bounding box center [760, 245] width 41 height 5
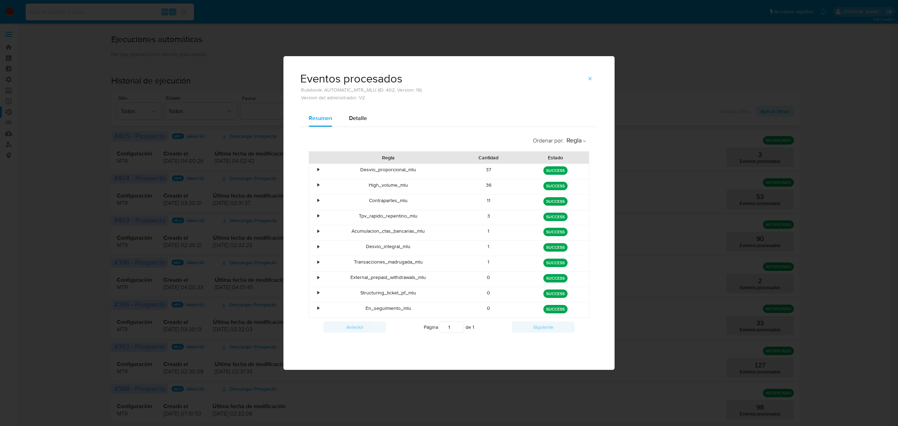
click at [317, 219] on div "•" at bounding box center [318, 216] width 2 height 7
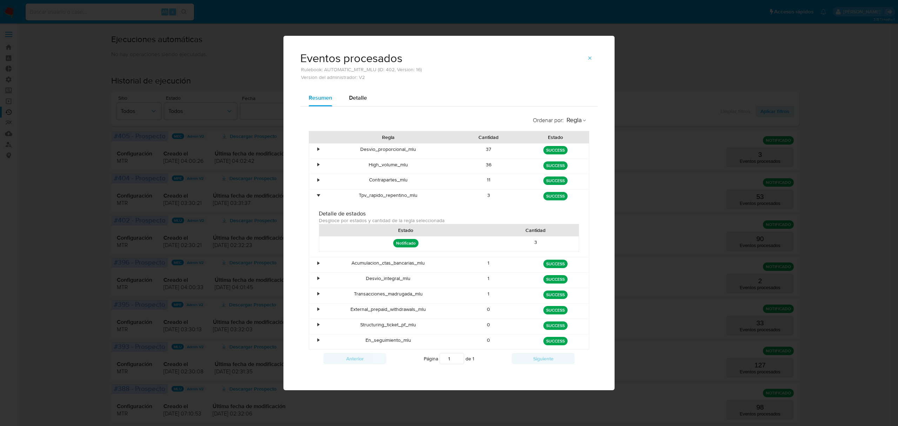
click at [536, 241] on div "3" at bounding box center [535, 243] width 87 height 15
drag, startPoint x: 534, startPoint y: 241, endPoint x: 531, endPoint y: 240, distance: 4.0
click at [534, 241] on div "3" at bounding box center [535, 243] width 87 height 15
click at [319, 193] on div "•" at bounding box center [318, 195] width 2 height 7
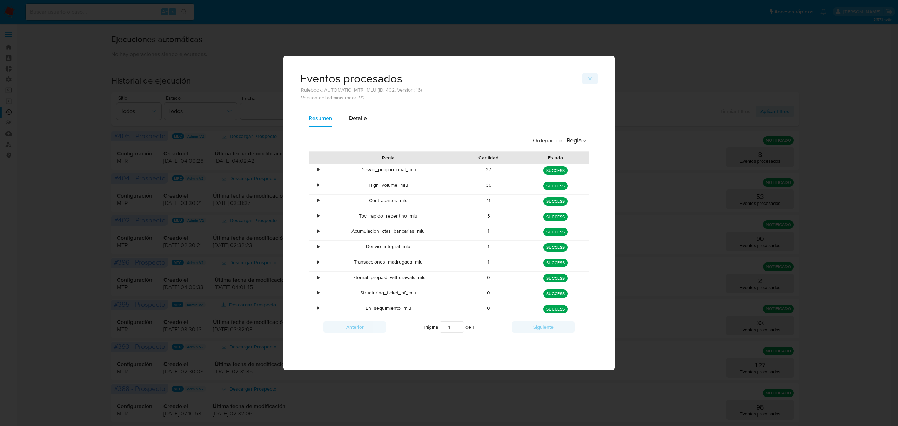
click at [584, 76] on button "button" at bounding box center [589, 78] width 15 height 11
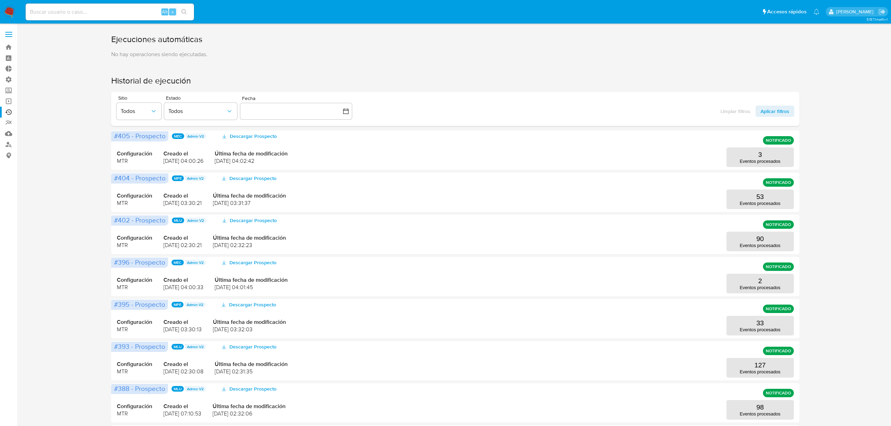
click at [10, 14] on img at bounding box center [10, 12] width 12 height 12
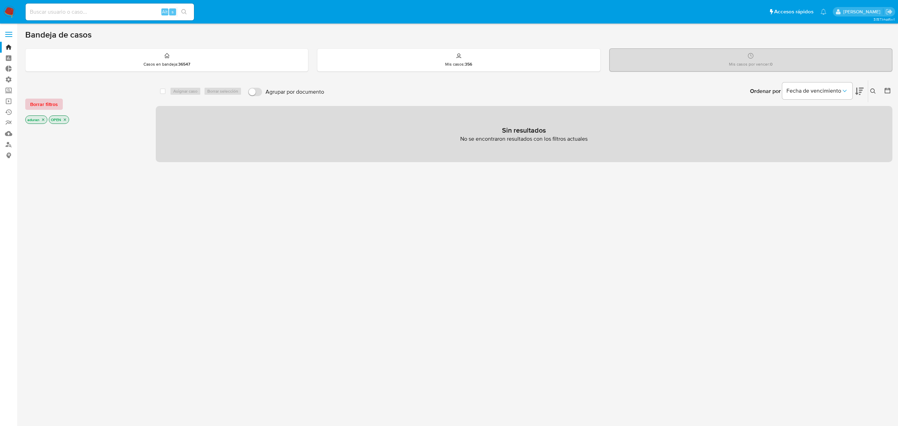
click at [34, 100] on span "Borrar filtros" at bounding box center [44, 104] width 28 height 10
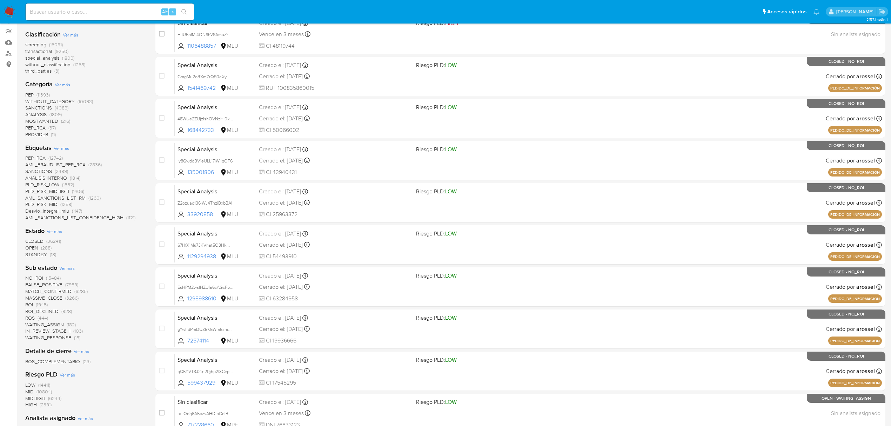
scroll to position [93, 0]
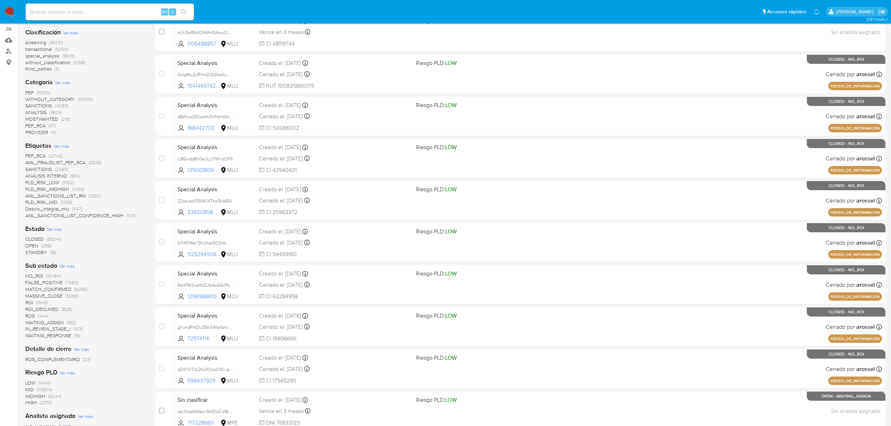
click at [35, 244] on span "OPEN" at bounding box center [31, 245] width 13 height 7
